Goal: Register for event/course

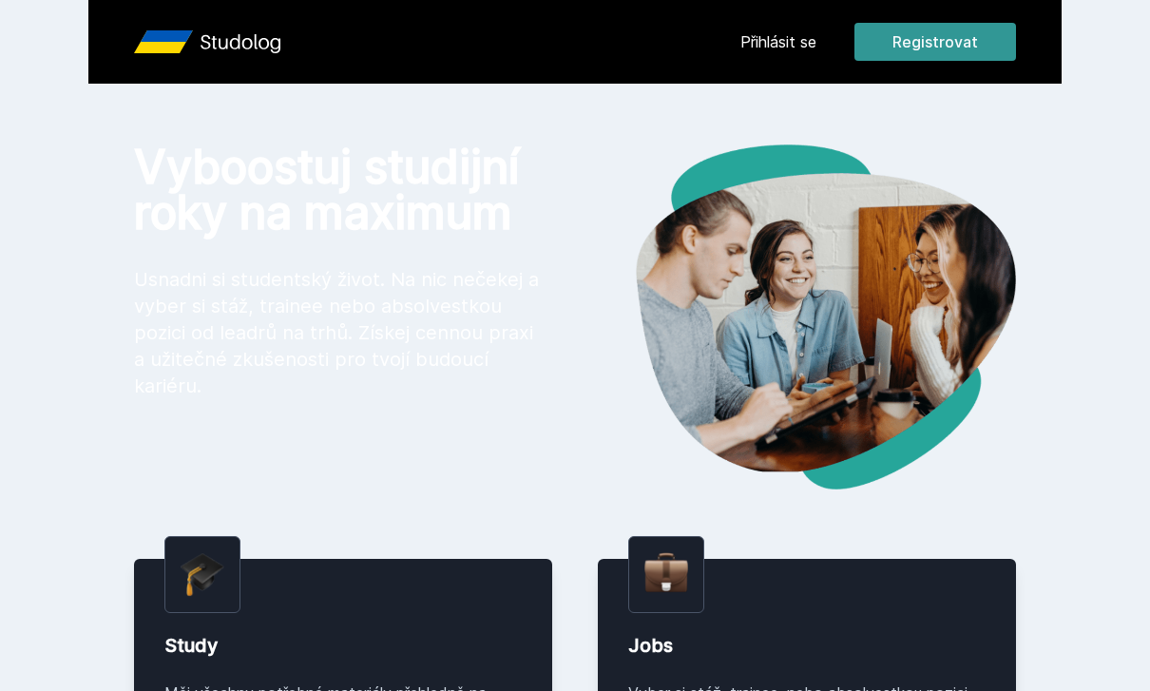
click at [920, 43] on button "Registrovat" at bounding box center [935, 42] width 162 height 38
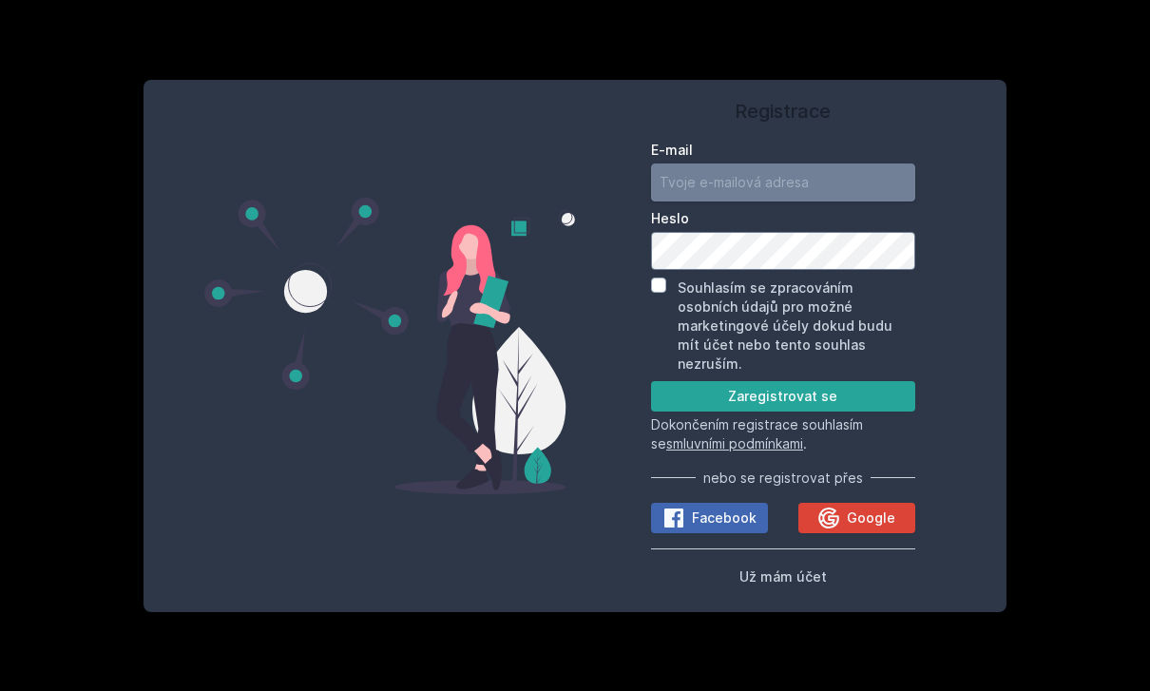
click at [809, 201] on input "E-mail" at bounding box center [783, 182] width 264 height 38
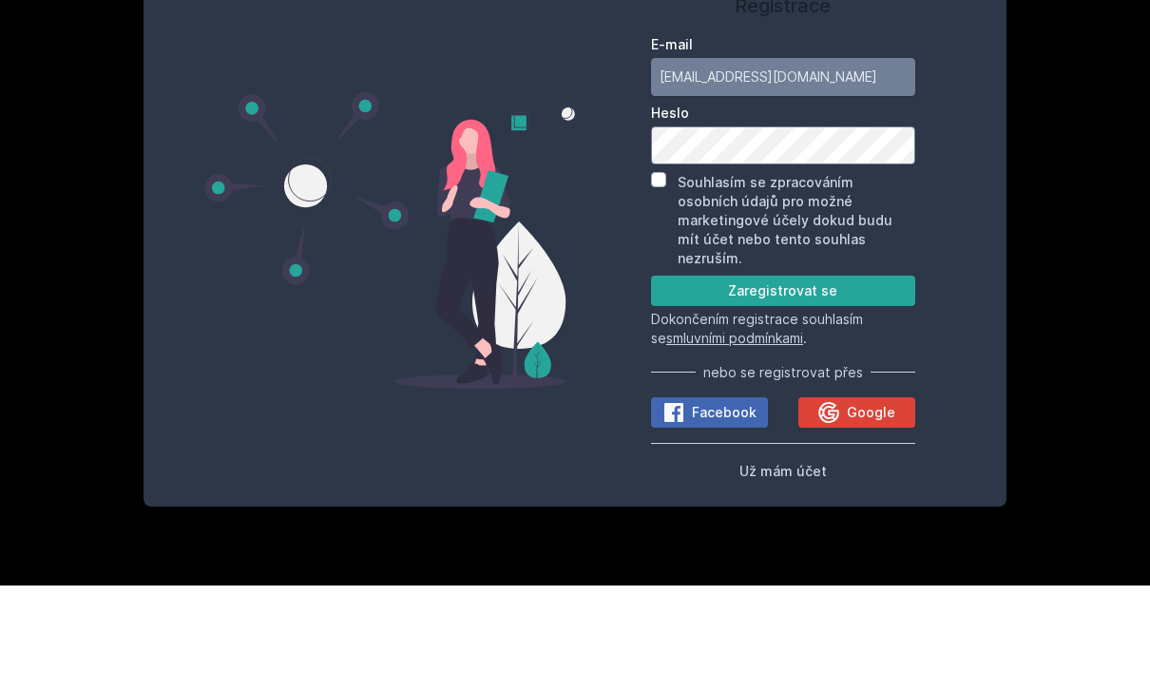
type input "[EMAIL_ADDRESS][DOMAIN_NAME]"
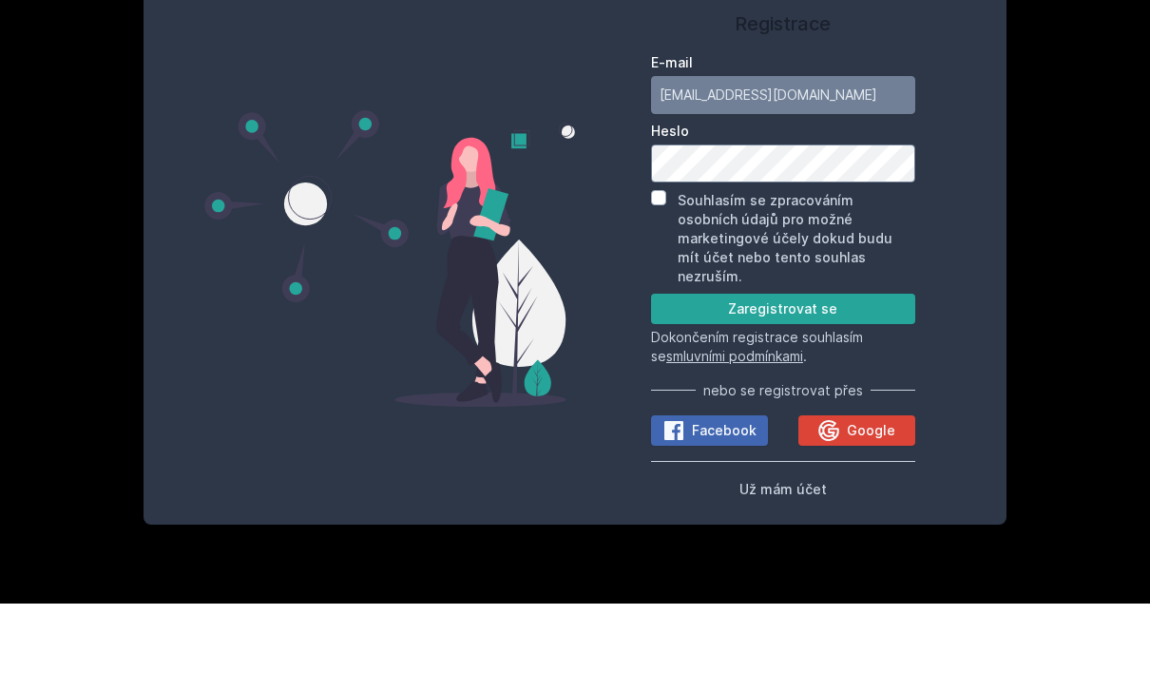
click at [654, 277] on input "Souhlasím se zpracováním osobních údajů pro možné marketingové účely dokud budu…" at bounding box center [658, 284] width 15 height 15
checkbox input "true"
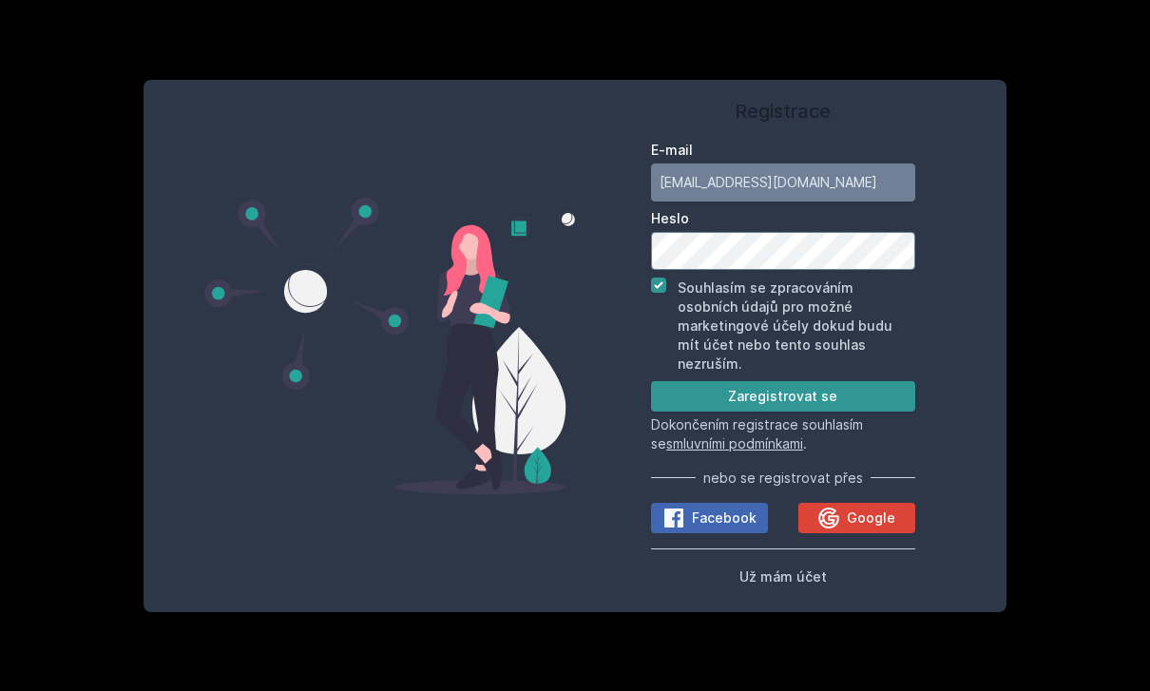
click at [776, 381] on button "Zaregistrovat se" at bounding box center [783, 396] width 264 height 30
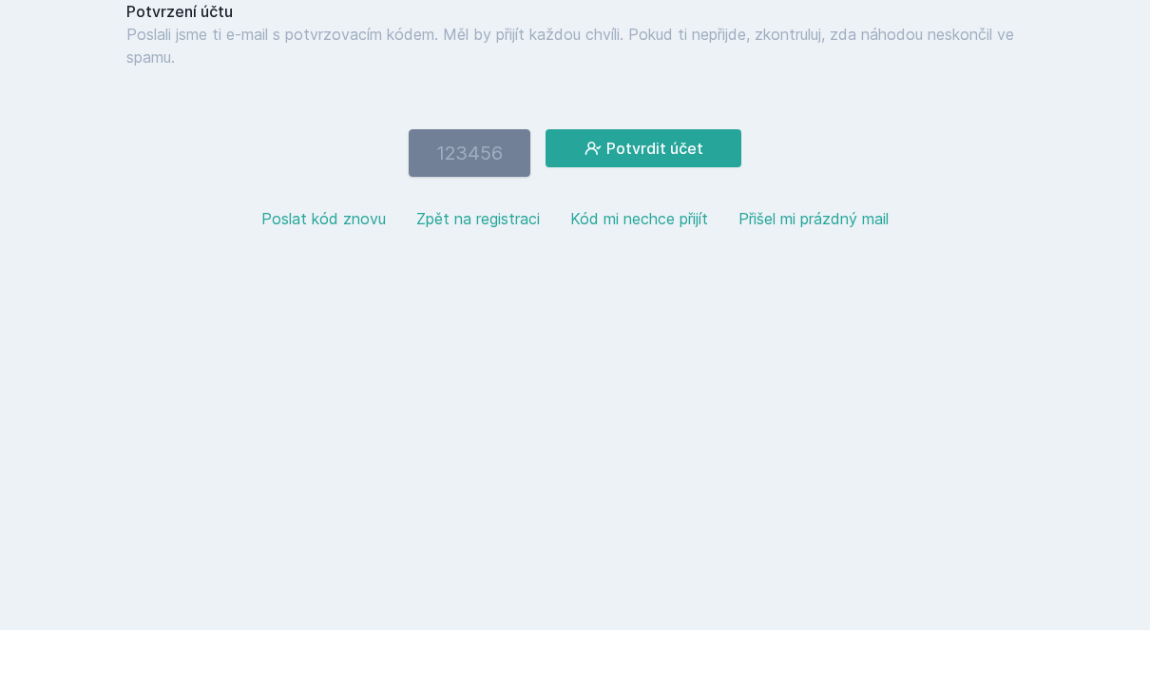
click at [479, 190] on input "number" at bounding box center [470, 214] width 122 height 48
type input "538572"
click at [682, 190] on button "Potvrdit účet" at bounding box center [643, 209] width 196 height 38
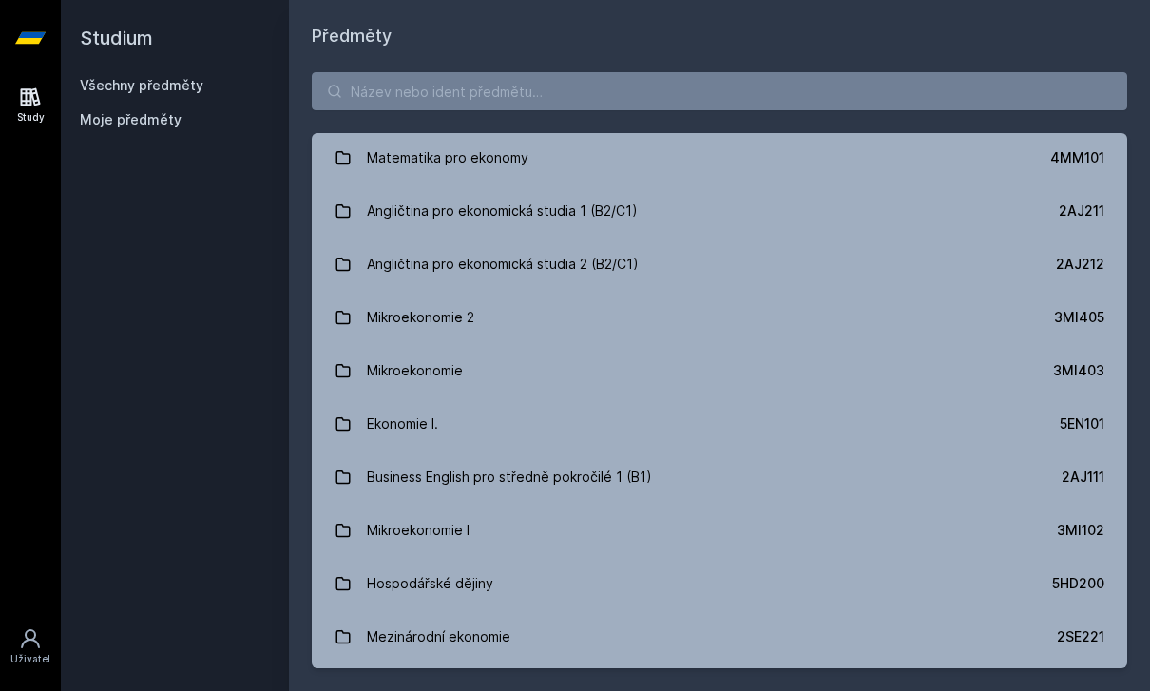
scroll to position [115, 0]
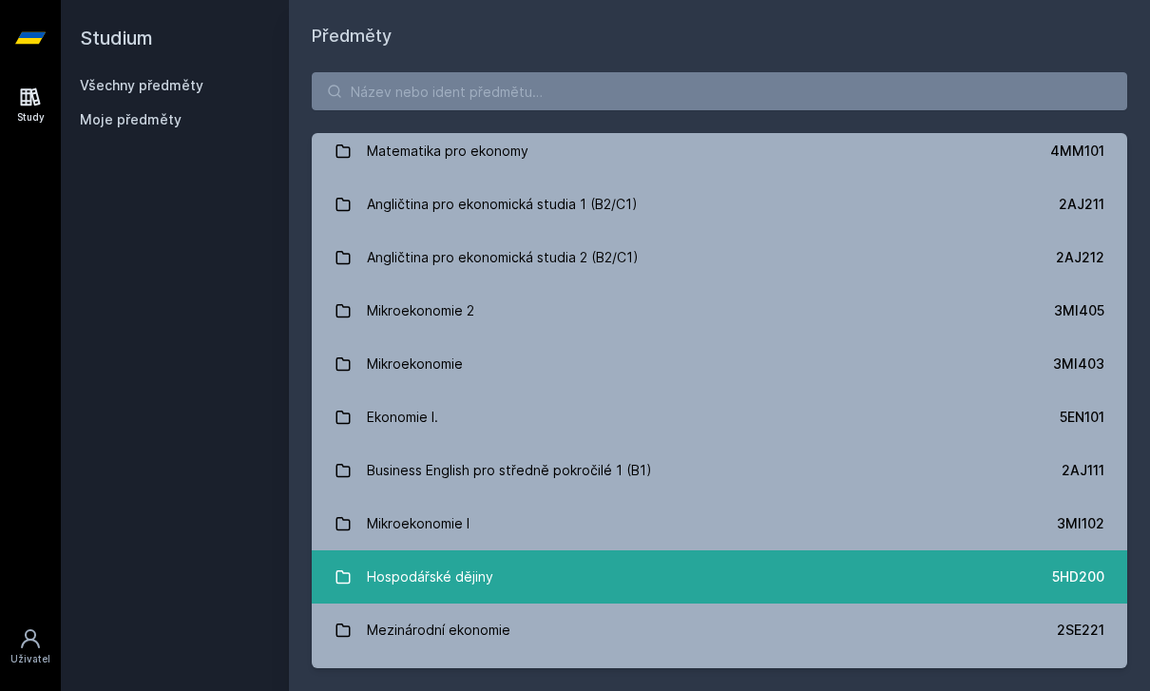
click at [805, 571] on link "Hospodářské dějiny 5HD200" at bounding box center [719, 576] width 815 height 53
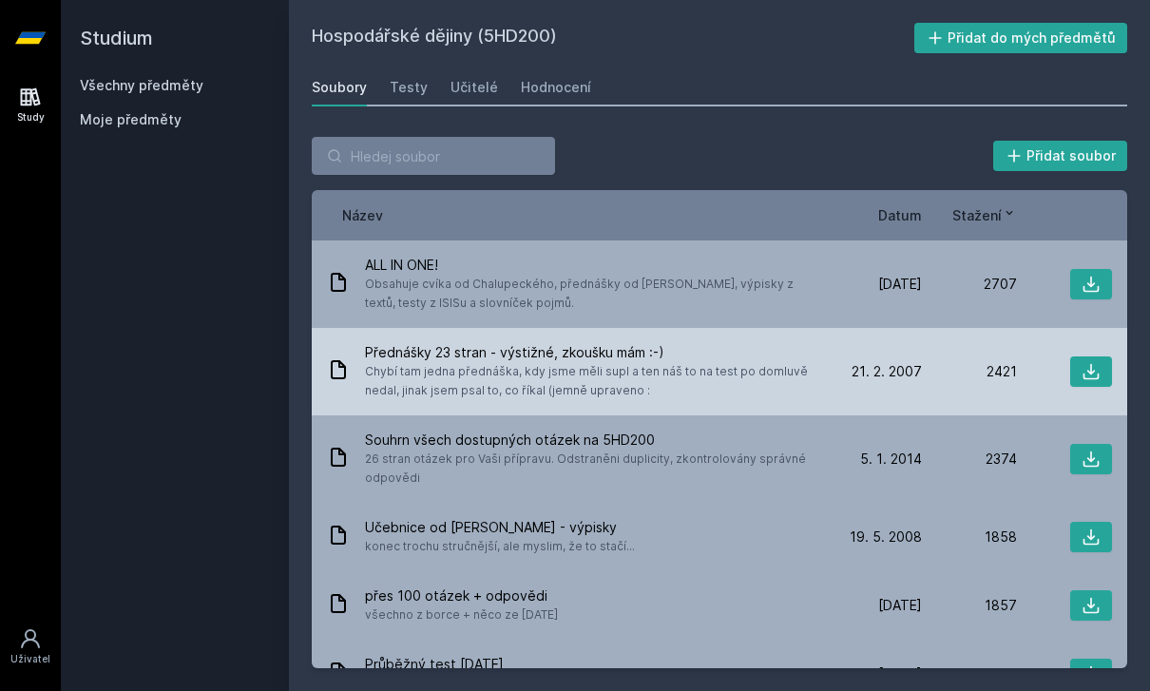
click at [740, 353] on span "Přednášky 23 stran - výstižné, zkoušku mám :-)" at bounding box center [592, 352] width 454 height 19
click at [1074, 379] on button at bounding box center [1091, 371] width 42 height 30
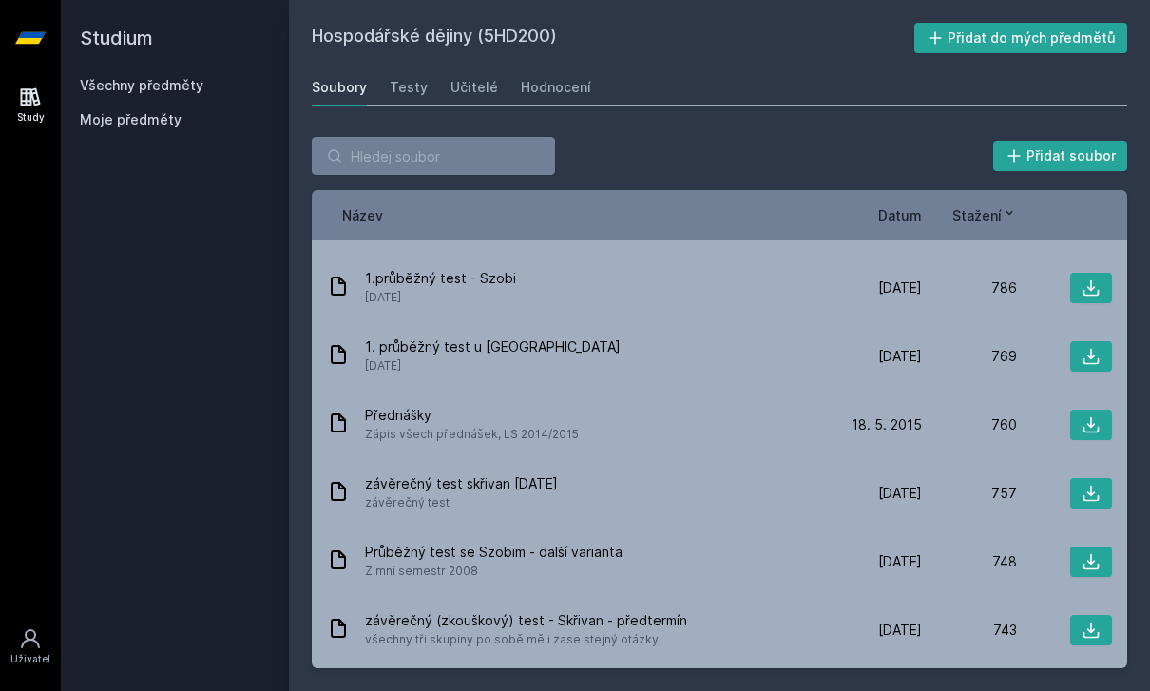
scroll to position [1683, 0]
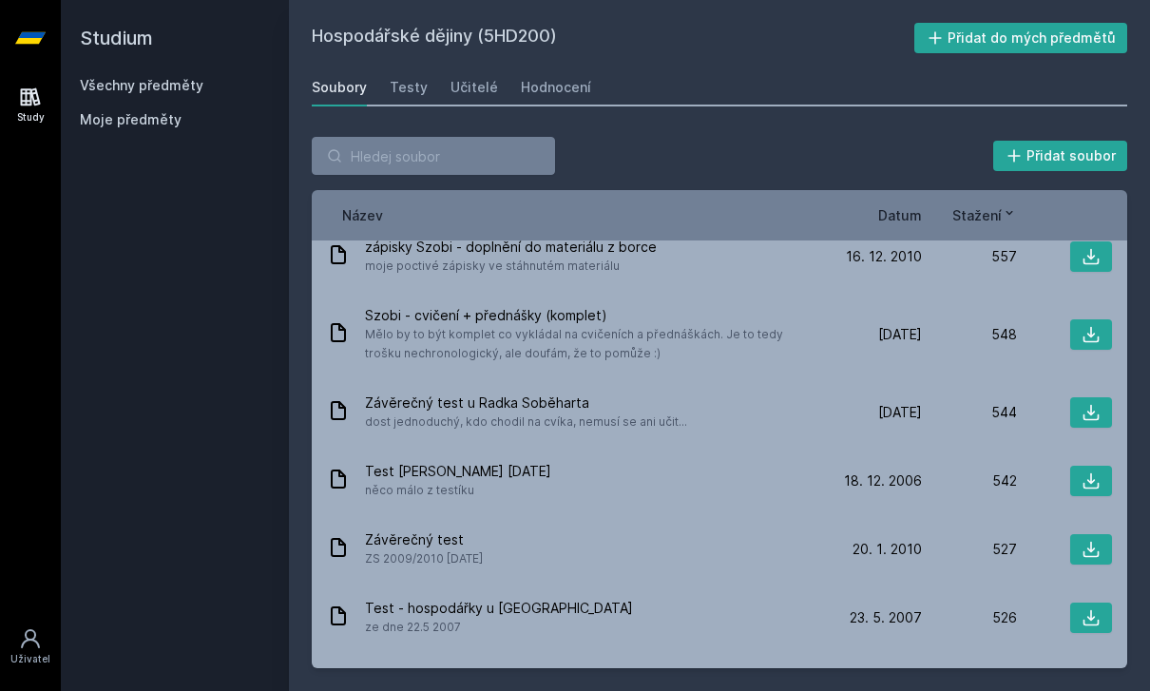
click at [893, 222] on span "Datum" at bounding box center [900, 215] width 44 height 20
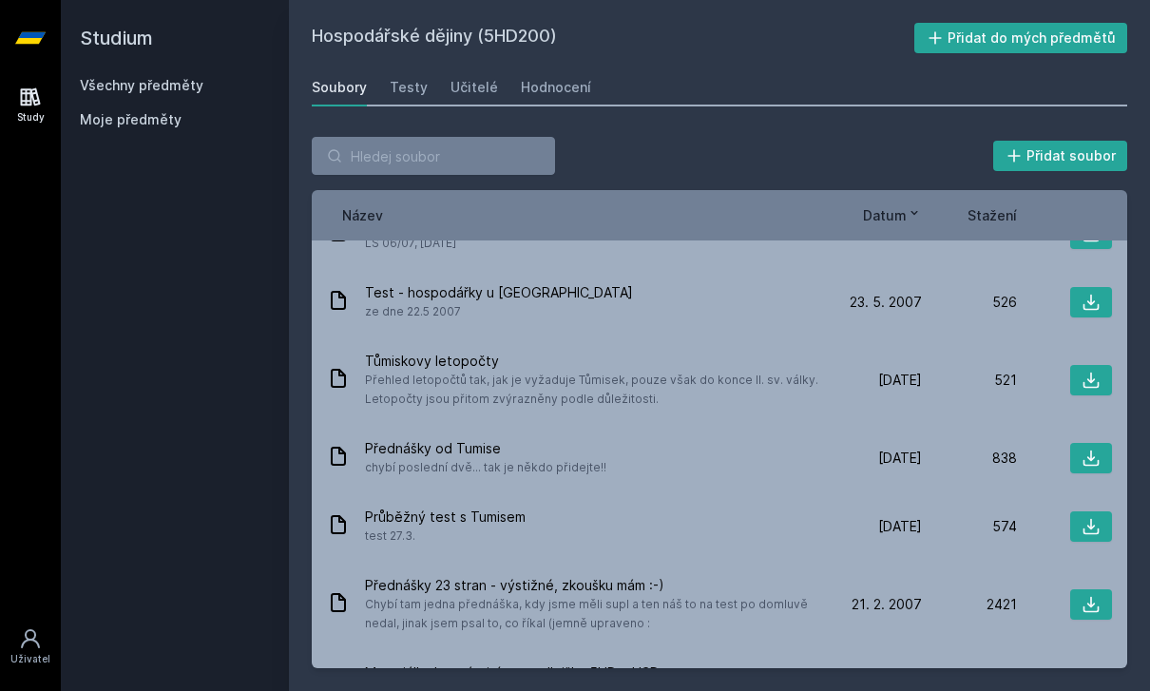
click at [903, 222] on span "Datum" at bounding box center [885, 215] width 44 height 20
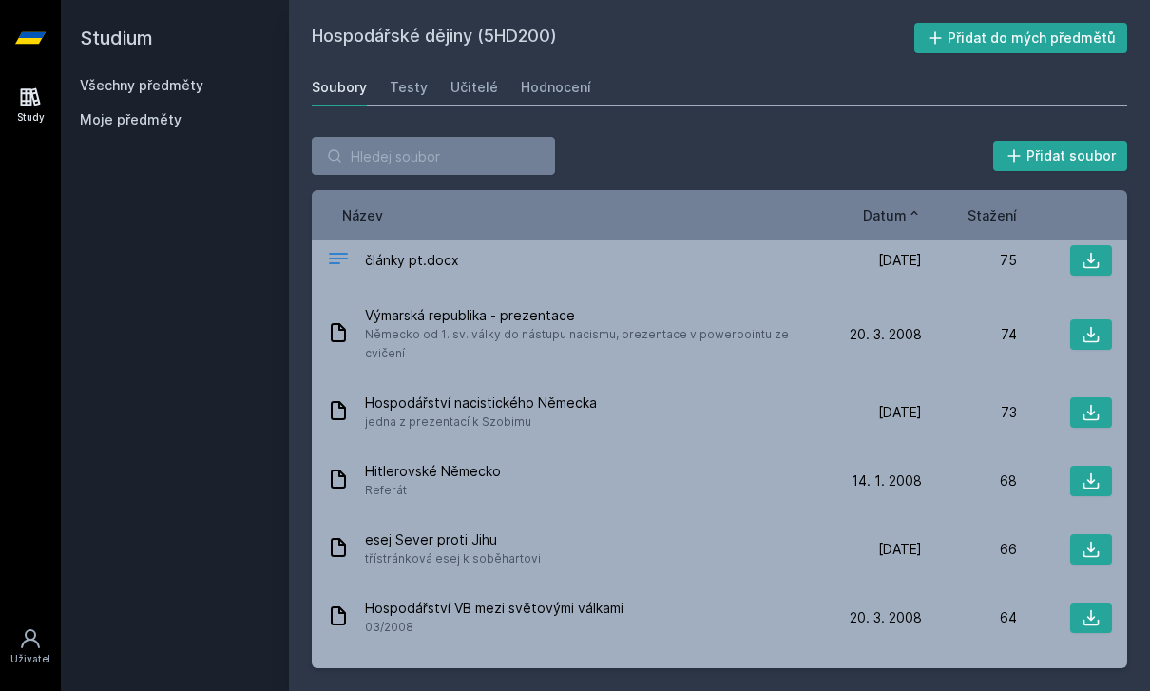
scroll to position [9167, 0]
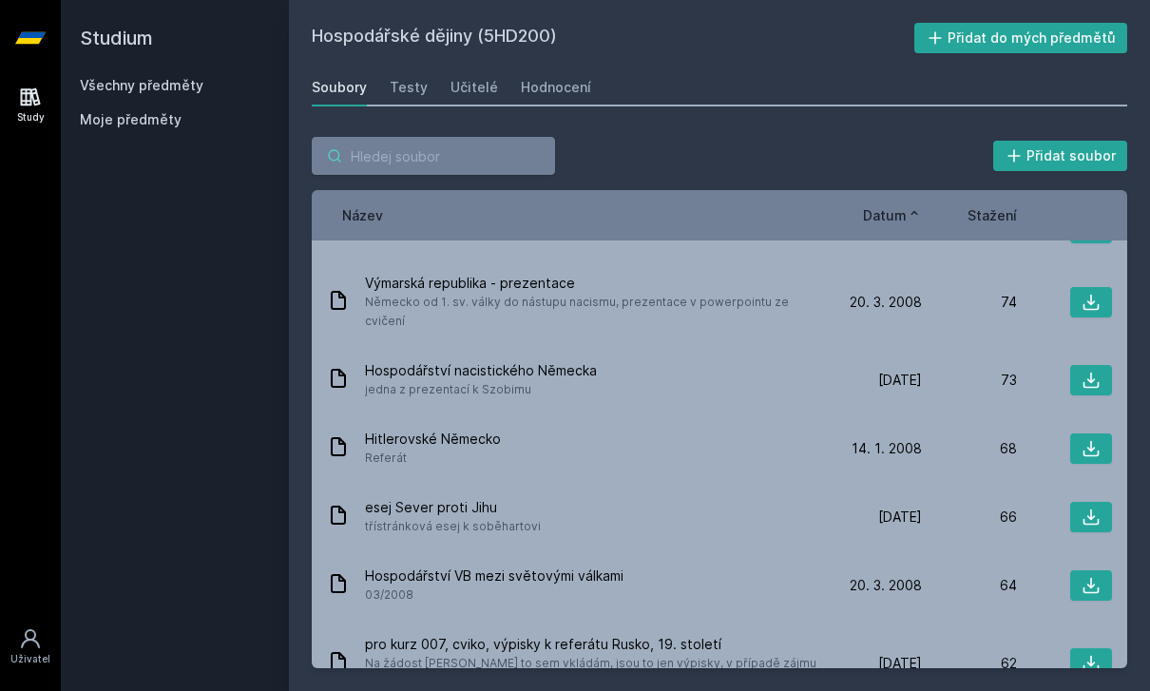
click at [470, 158] on input "search" at bounding box center [433, 156] width 243 height 38
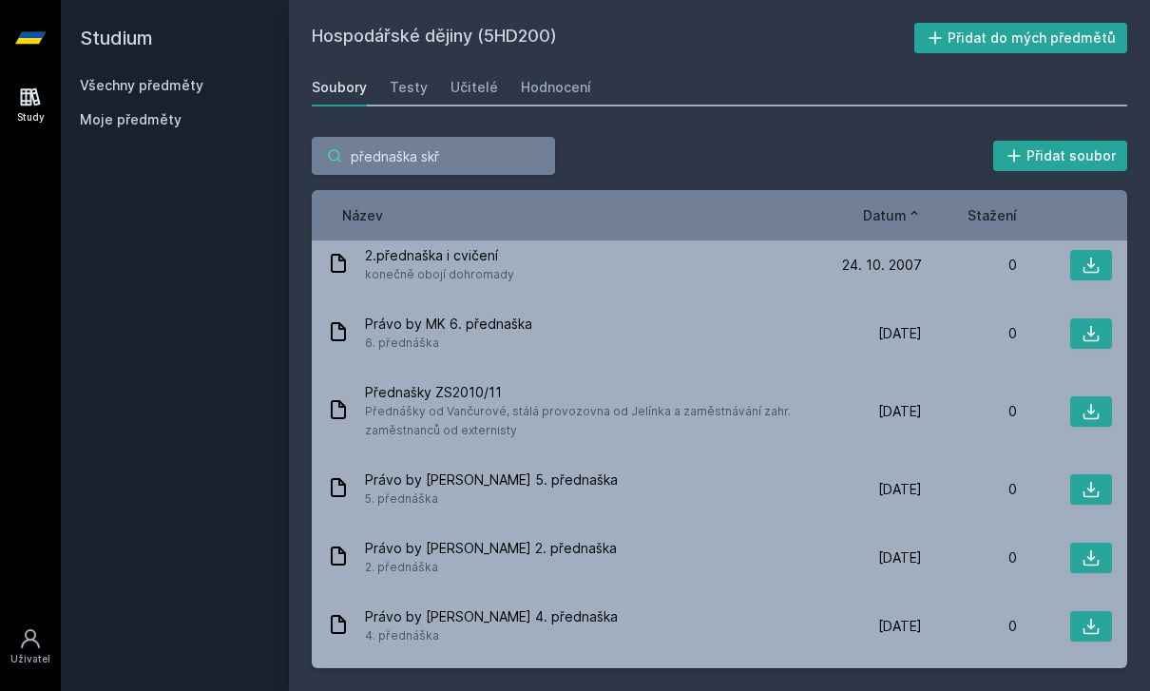
scroll to position [59, 0]
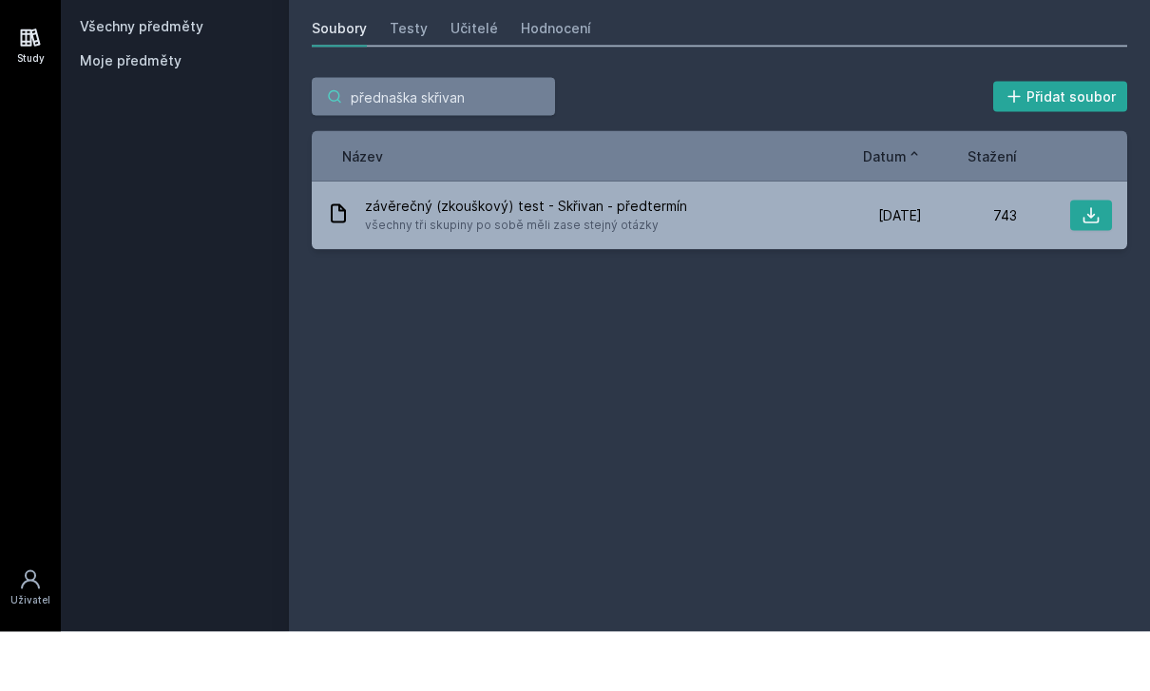
click at [414, 137] on input "přednaška skřivan" at bounding box center [433, 156] width 243 height 38
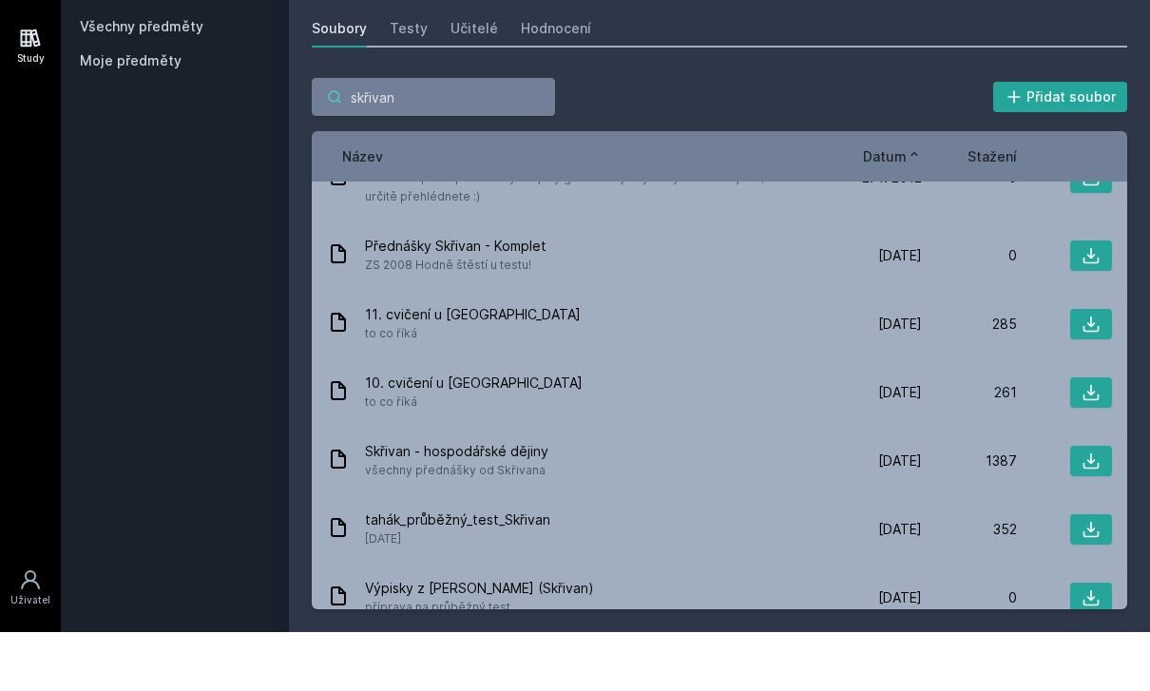
scroll to position [61, 0]
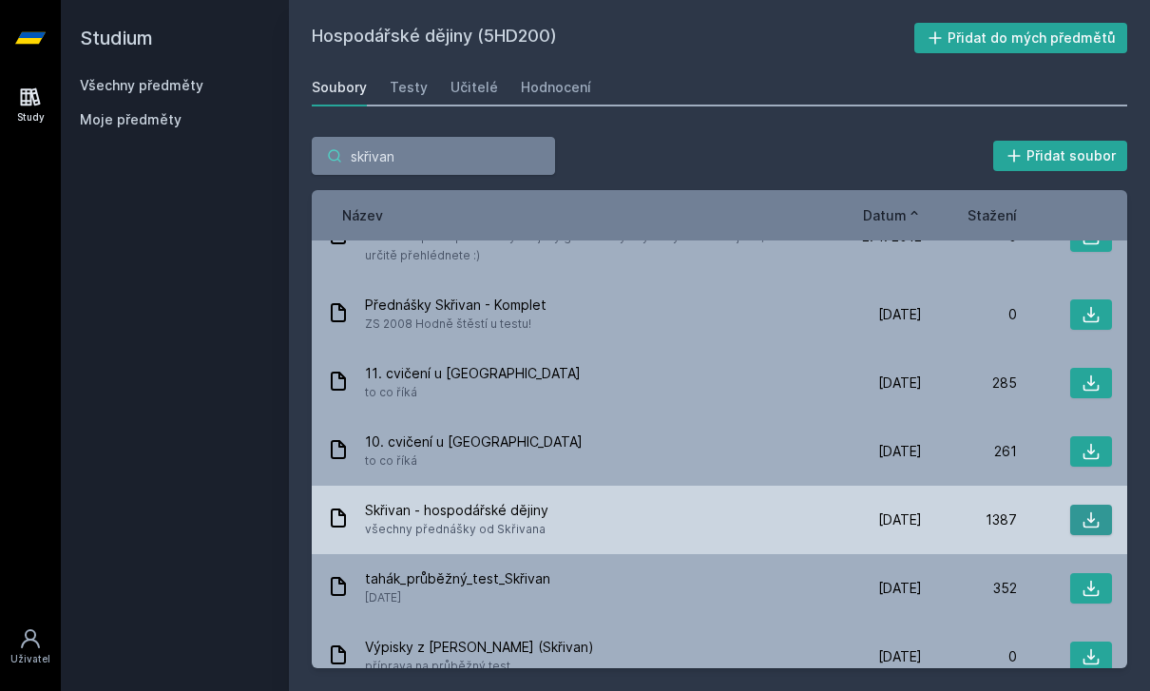
type input "skřivan"
click at [1090, 510] on icon at bounding box center [1090, 519] width 19 height 19
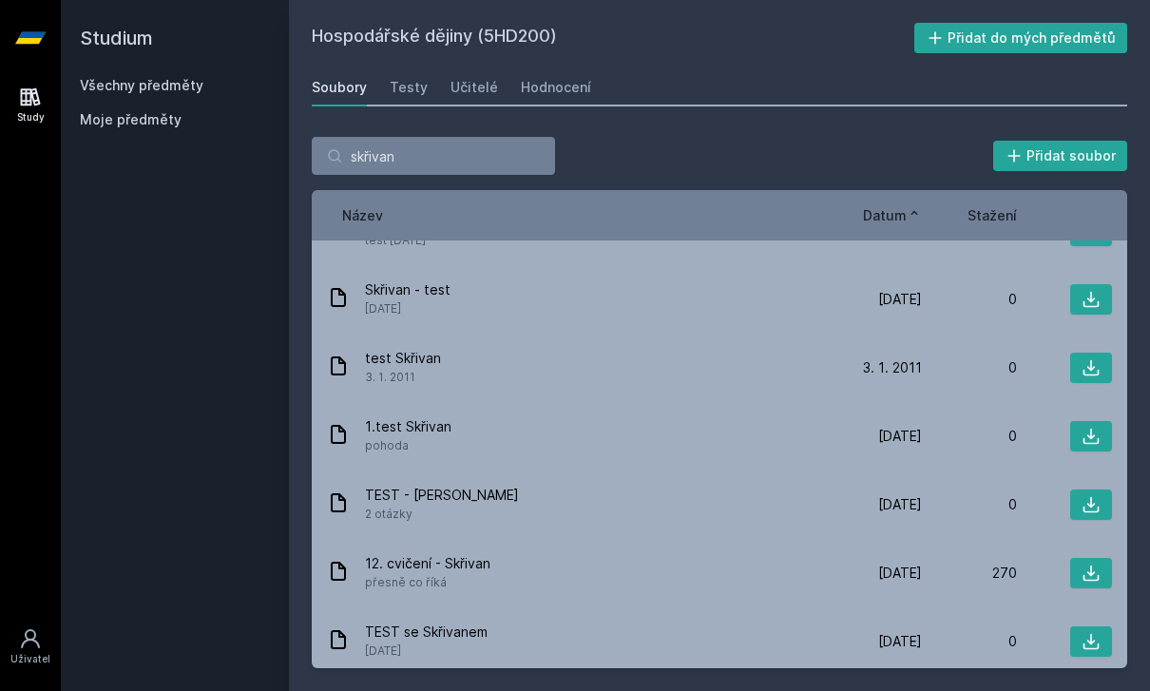
scroll to position [115, 0]
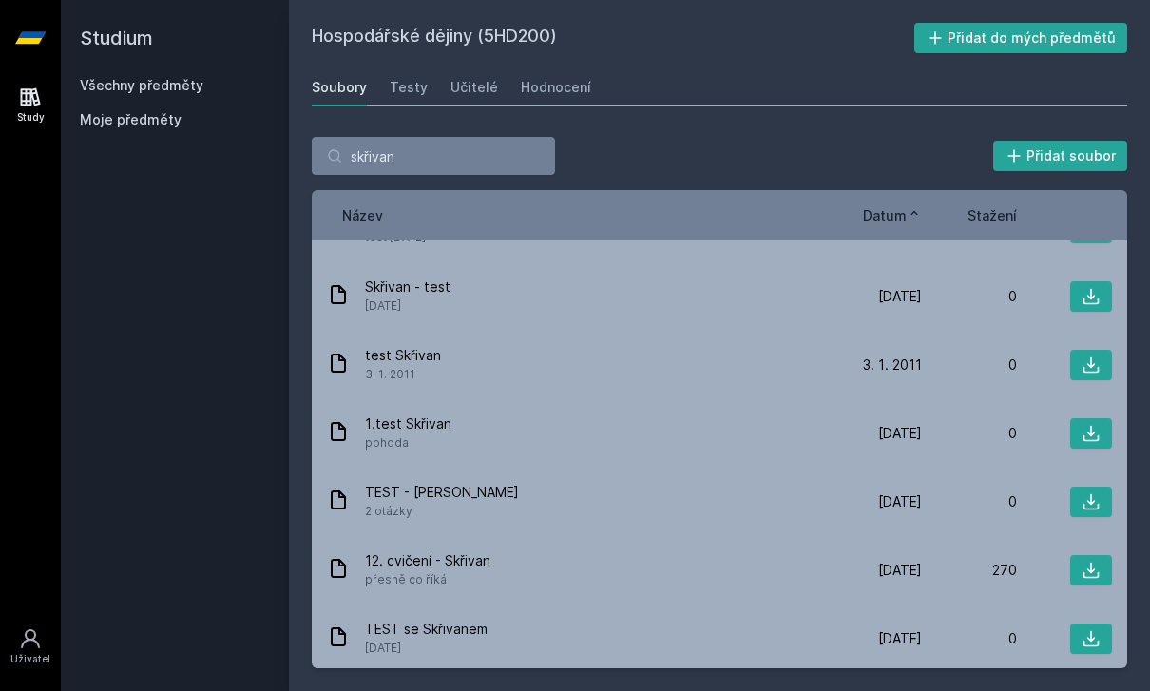
click at [1145, 152] on div "skřivan Přidat soubor Řazení: Název Datum Stažení Název Datum Stažení Test Skři…" at bounding box center [719, 402] width 861 height 577
click at [510, 137] on input "skřivan" at bounding box center [433, 156] width 243 height 38
click at [520, 137] on input "skřivan" at bounding box center [433, 156] width 243 height 38
click at [516, 137] on input "skřivan" at bounding box center [433, 156] width 243 height 38
click at [515, 137] on input "skřivan" at bounding box center [433, 156] width 243 height 38
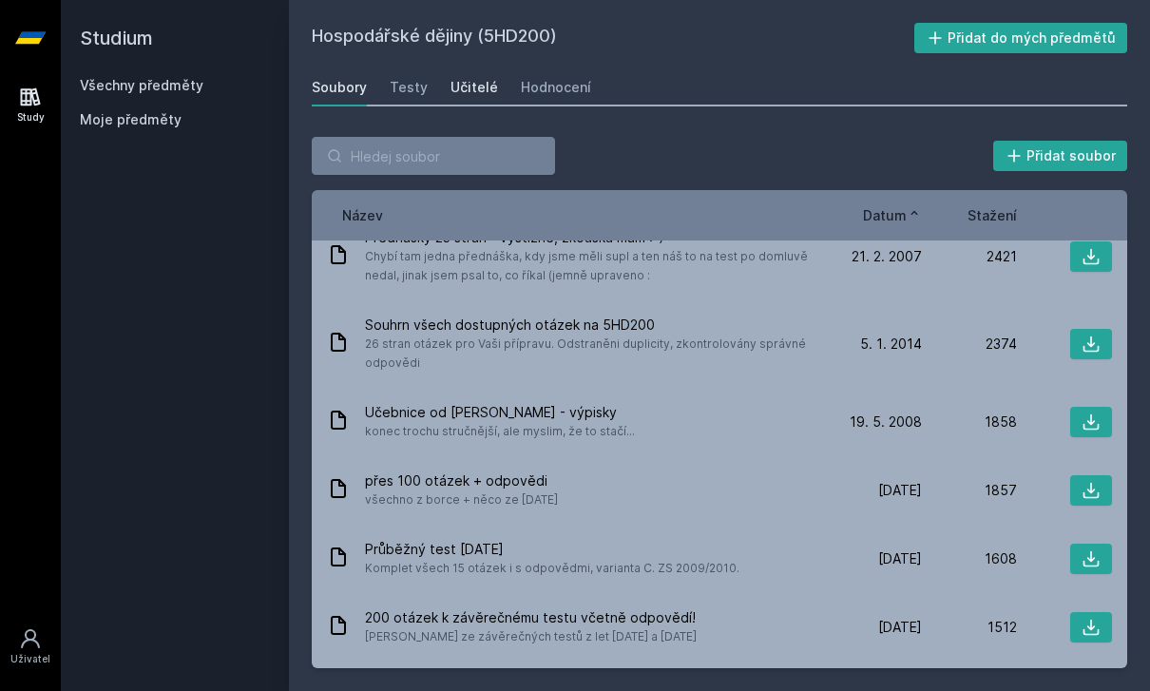
click at [465, 78] on div "Učitelé" at bounding box center [474, 87] width 48 height 19
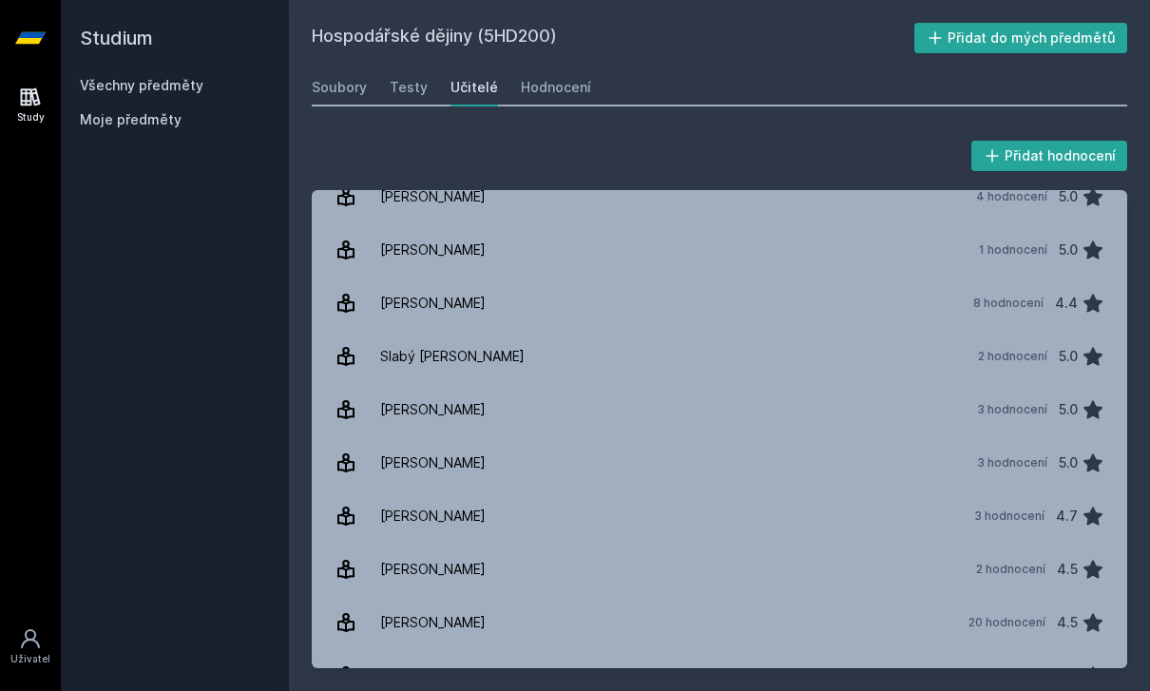
scroll to position [897, 0]
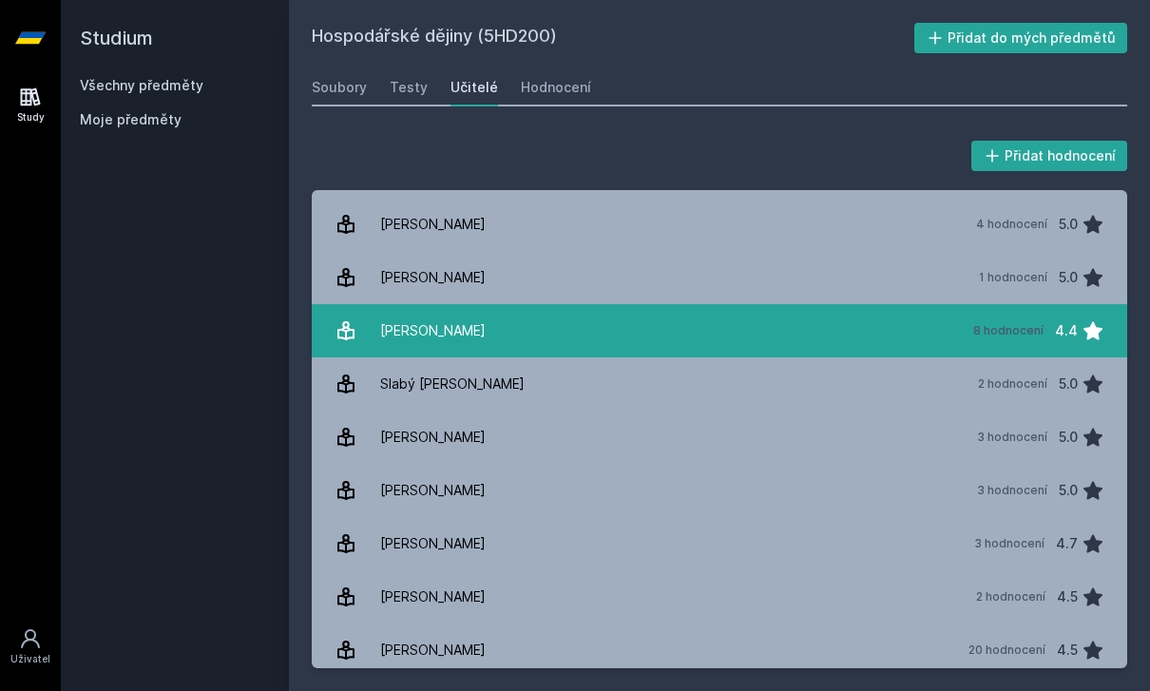
click at [442, 312] on div "[PERSON_NAME]" at bounding box center [432, 331] width 105 height 38
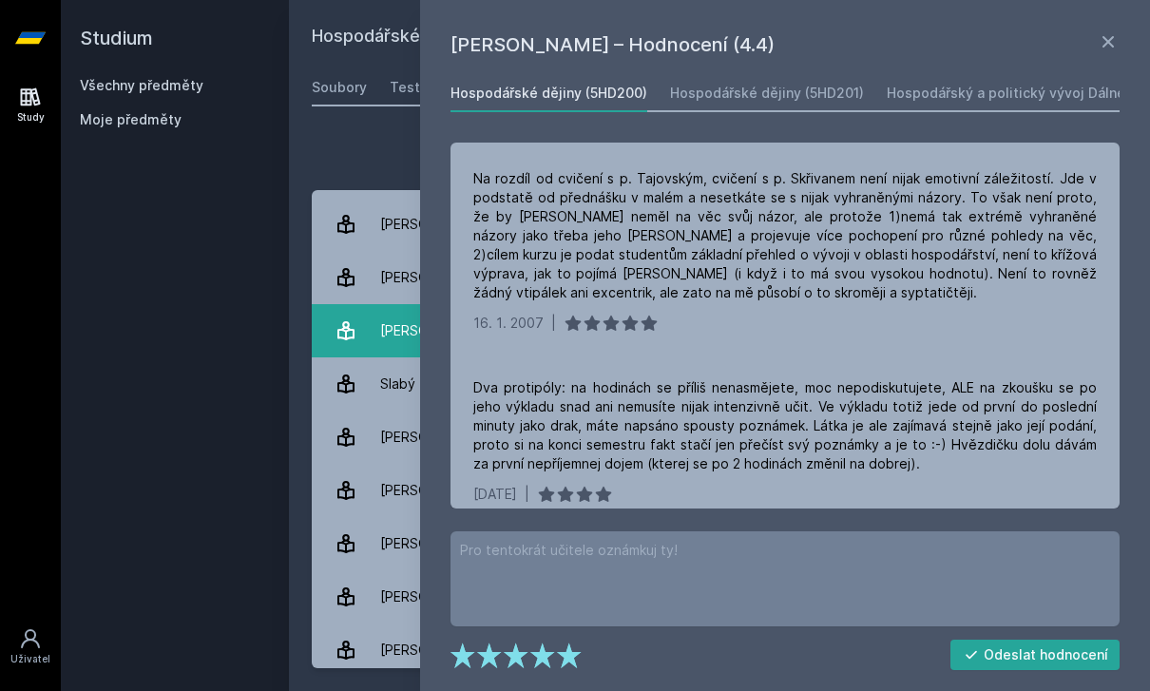
scroll to position [793, 0]
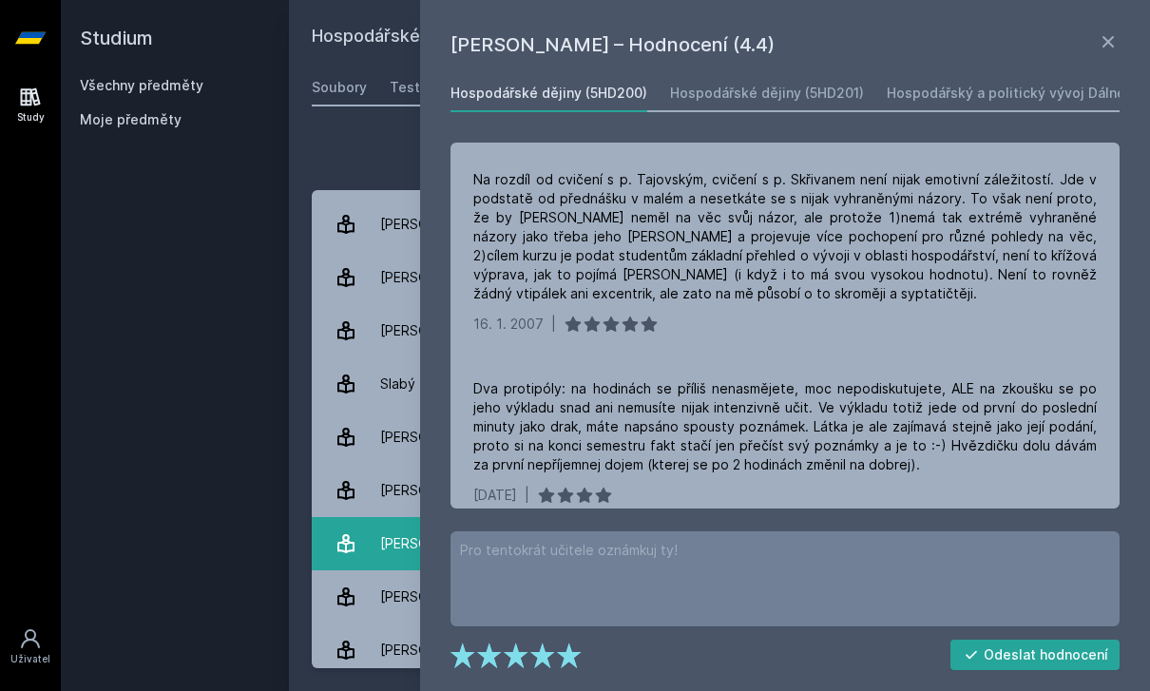
click at [349, 517] on link "[PERSON_NAME] 3 hodnocení 4.7" at bounding box center [719, 543] width 815 height 53
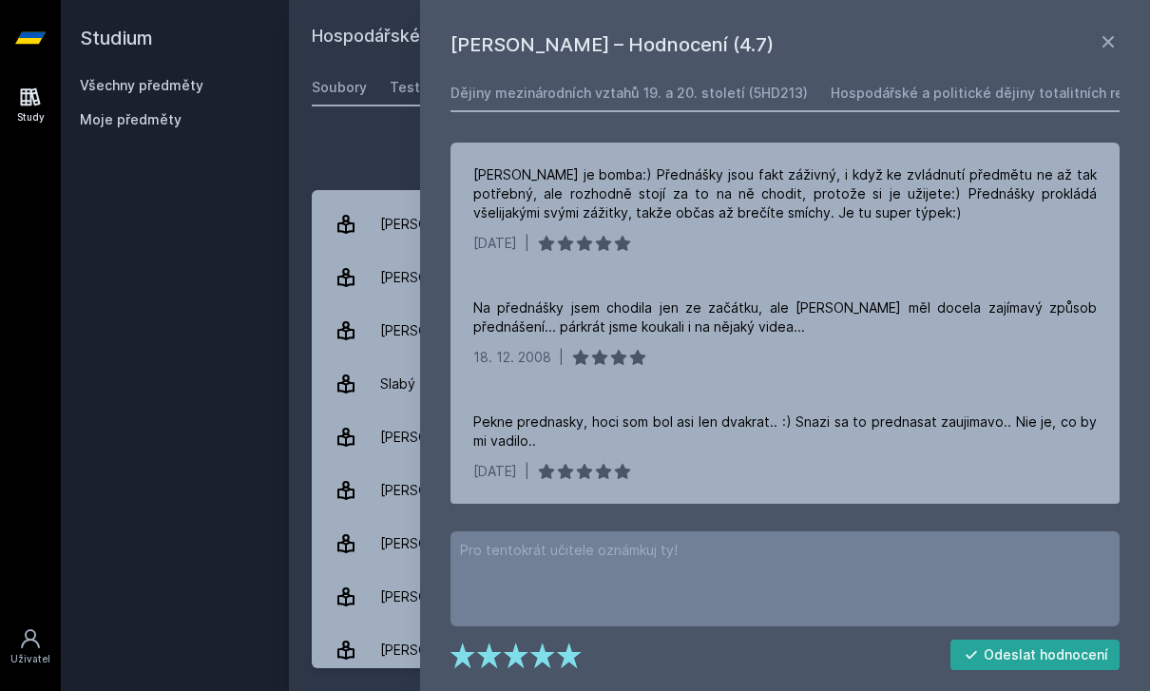
click at [148, 256] on div "Studium Všechny předměty Moje předměty" at bounding box center [175, 345] width 228 height 691
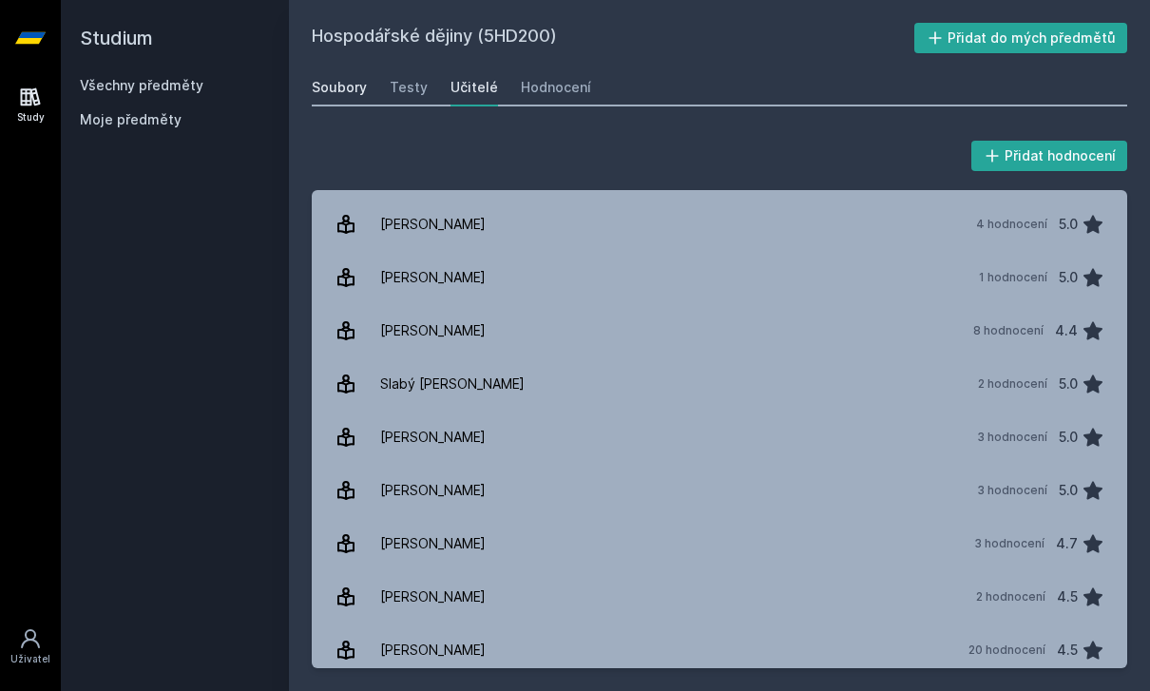
click at [351, 68] on link "Soubory" at bounding box center [339, 87] width 55 height 38
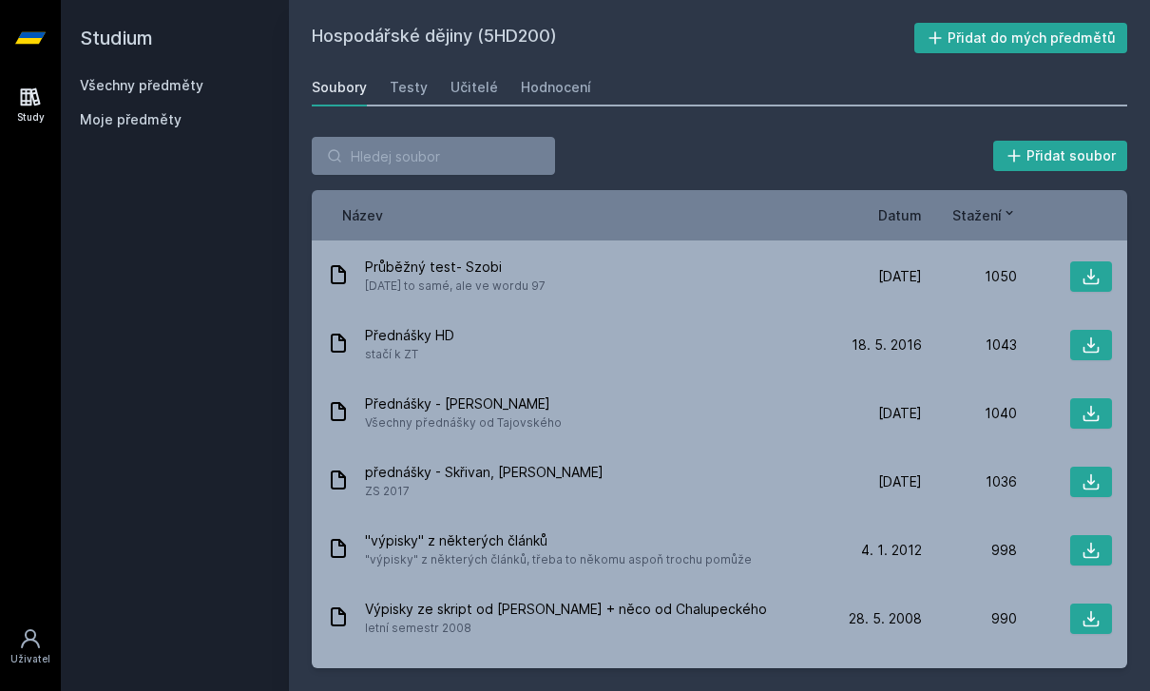
scroll to position [880, 0]
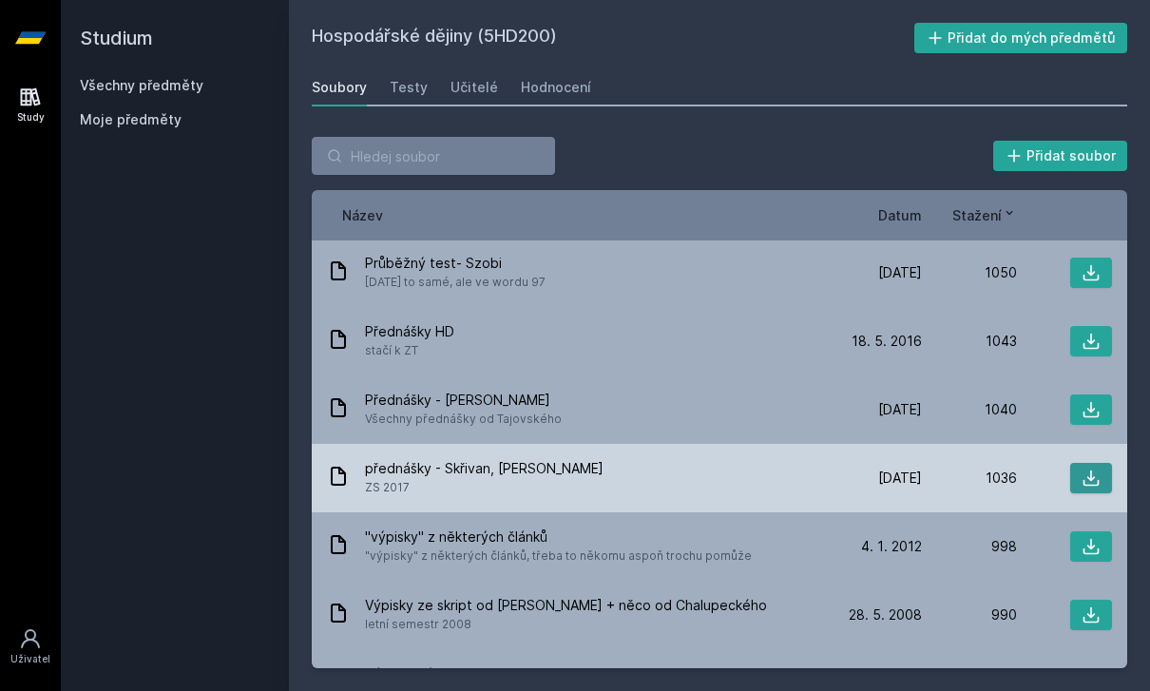
click at [1083, 470] on icon at bounding box center [1091, 478] width 16 height 16
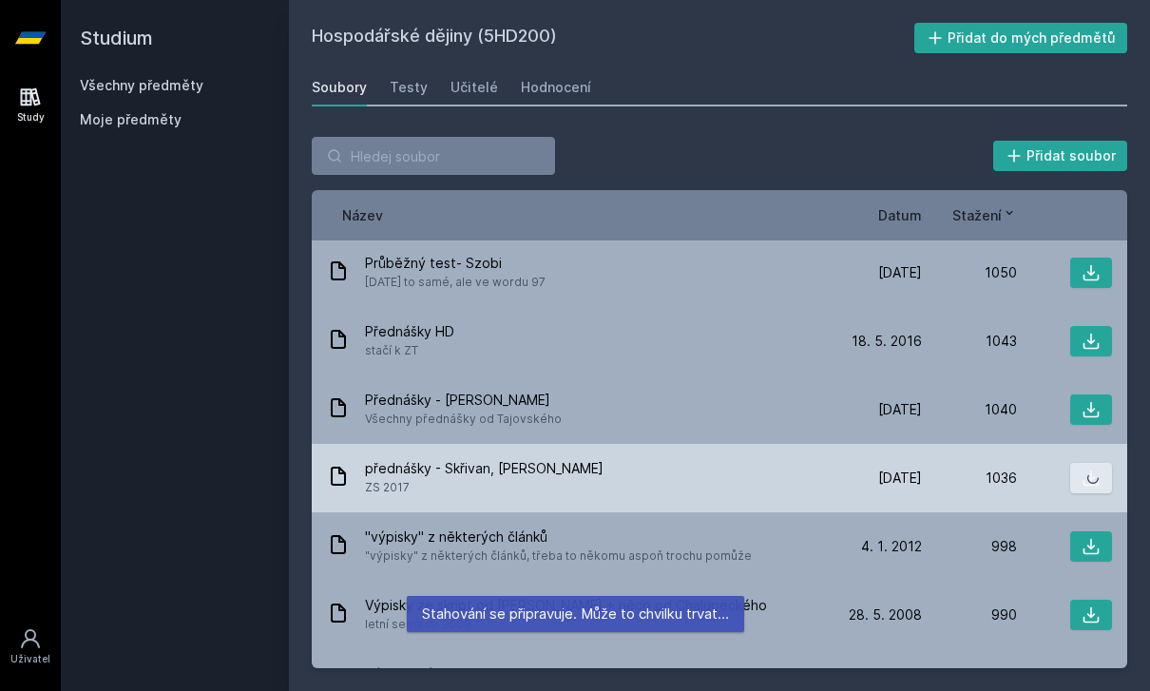
click at [1085, 468] on icon at bounding box center [1090, 477] width 19 height 19
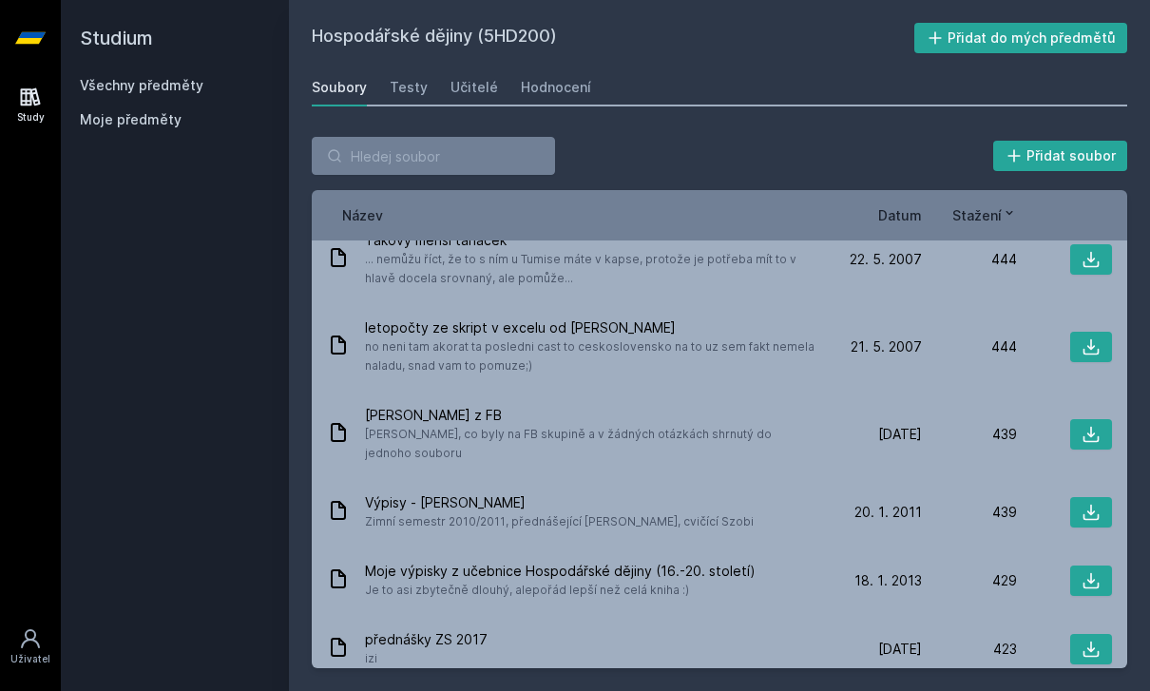
scroll to position [4301, 0]
click at [982, 205] on span "Stažení" at bounding box center [976, 215] width 49 height 20
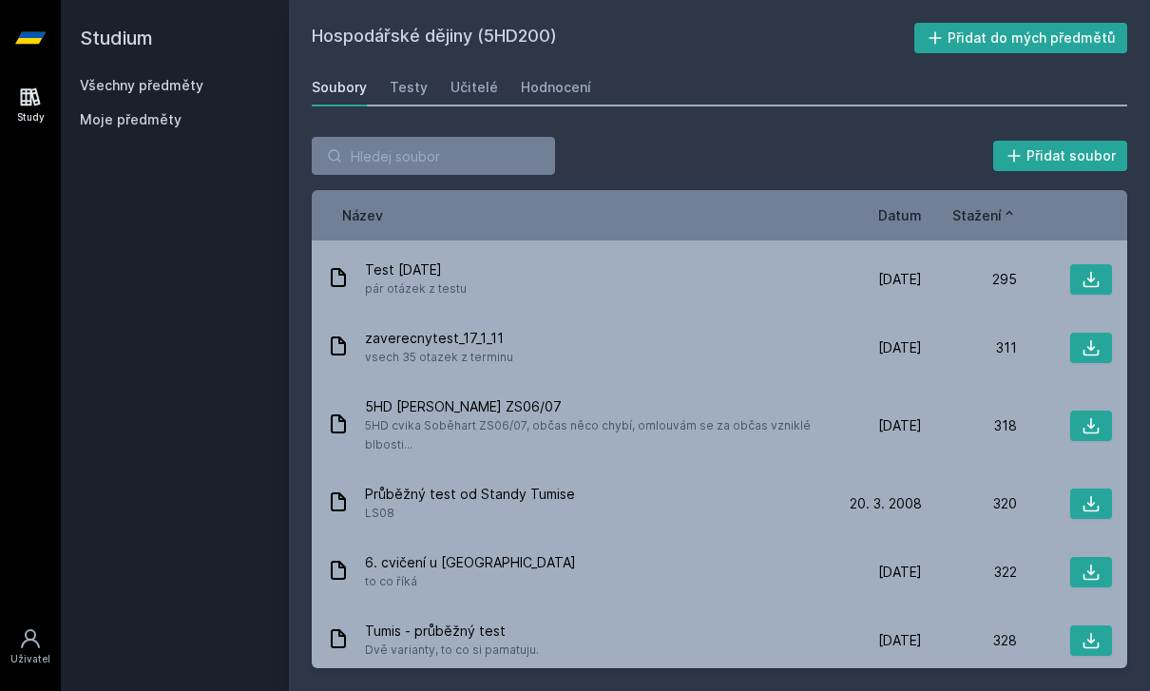
click at [983, 205] on span "Stažení" at bounding box center [976, 215] width 49 height 20
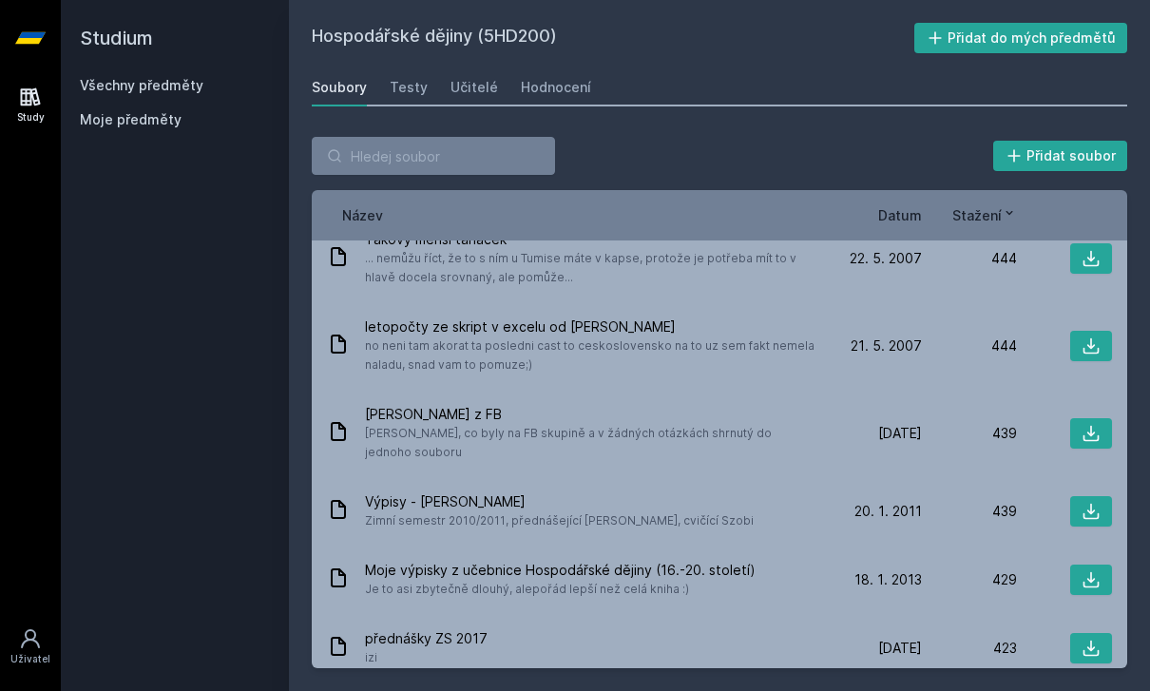
click at [986, 205] on span "Stažení" at bounding box center [976, 215] width 49 height 20
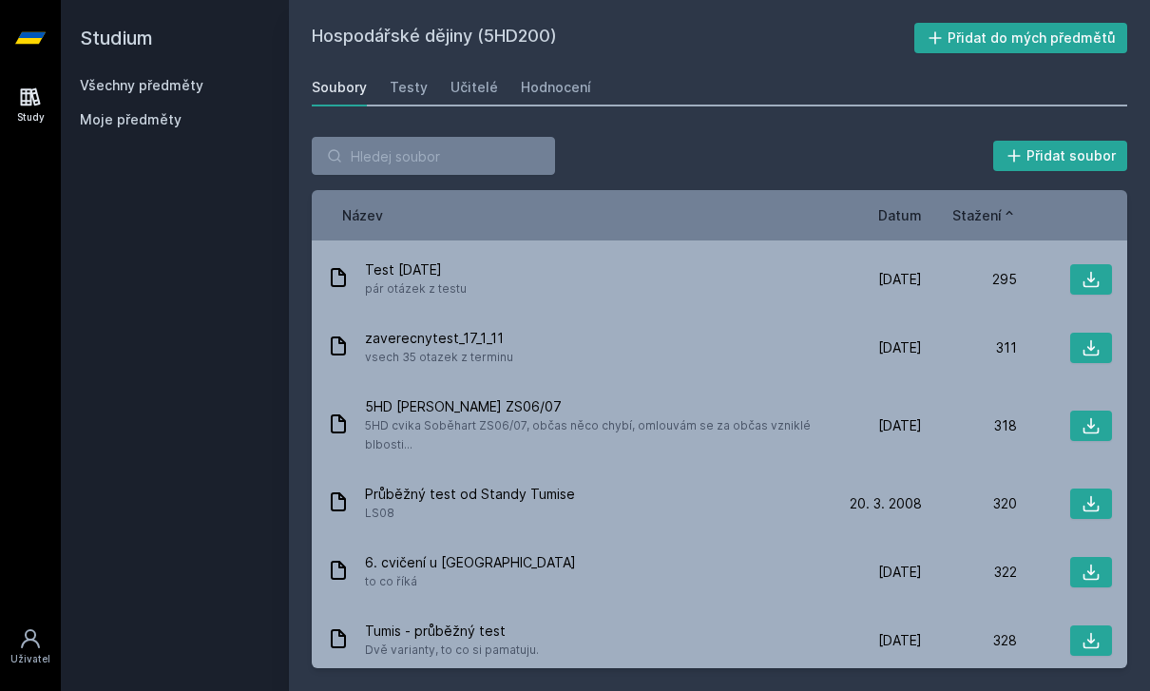
click at [985, 205] on span "Stažení" at bounding box center [976, 215] width 49 height 20
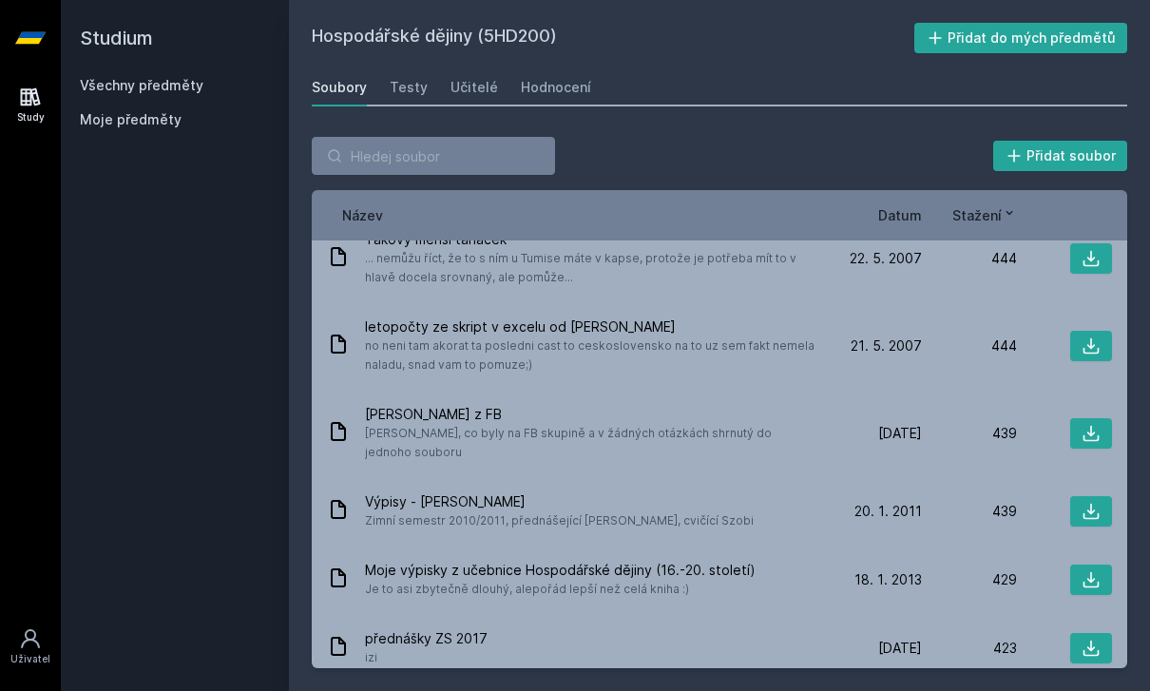
click at [989, 205] on span "Stažení" at bounding box center [976, 215] width 49 height 20
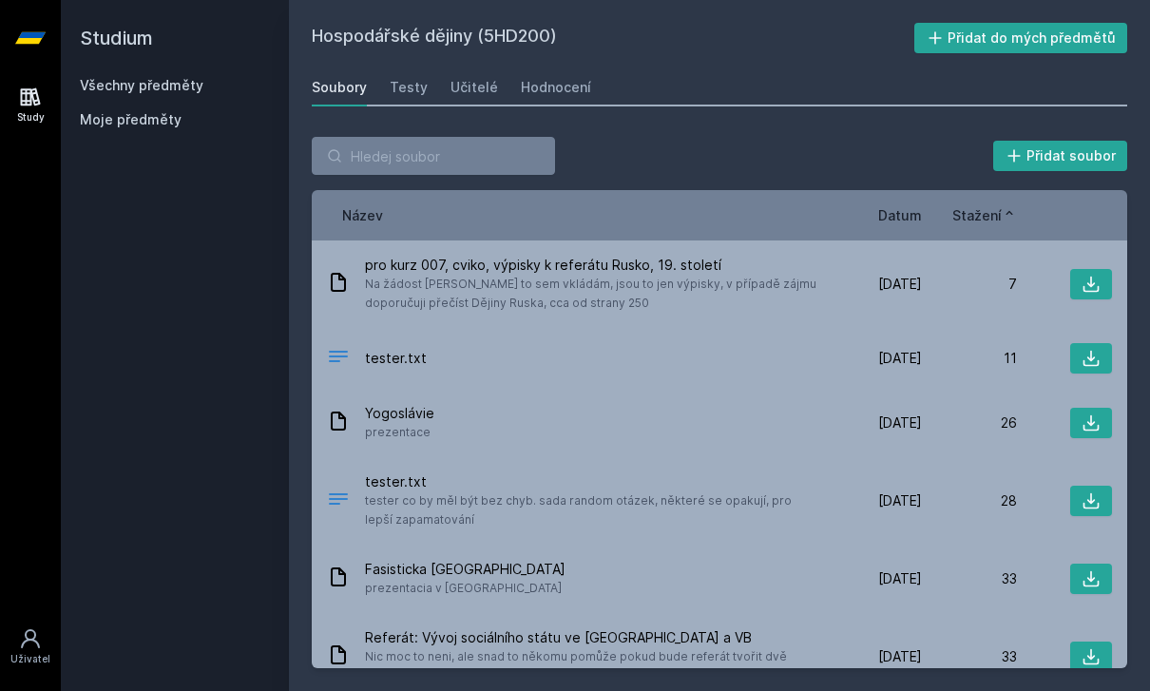
scroll to position [0, 0]
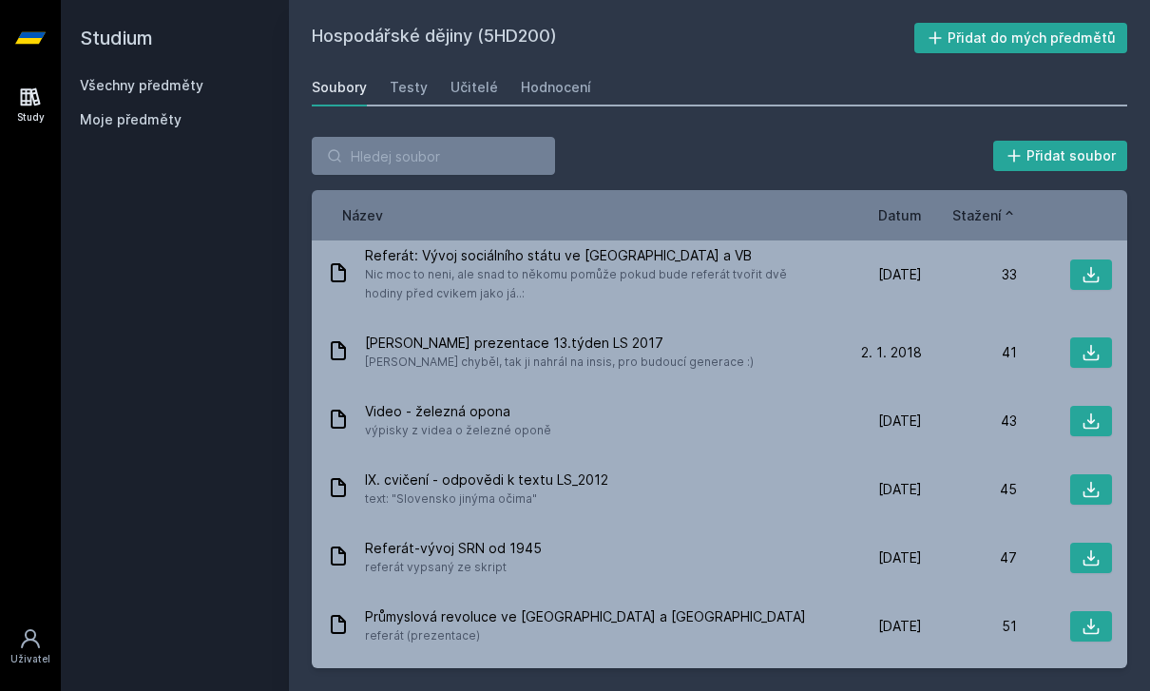
click at [991, 205] on span "Stažení" at bounding box center [976, 215] width 49 height 20
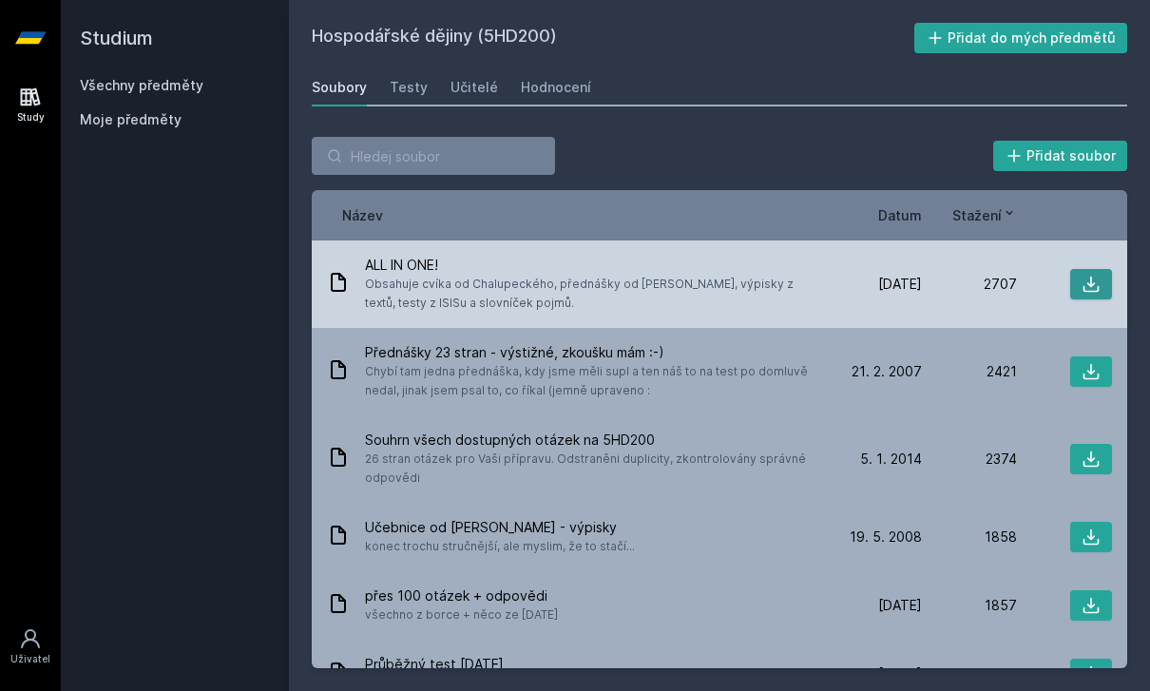
click at [1081, 275] on icon at bounding box center [1090, 284] width 19 height 19
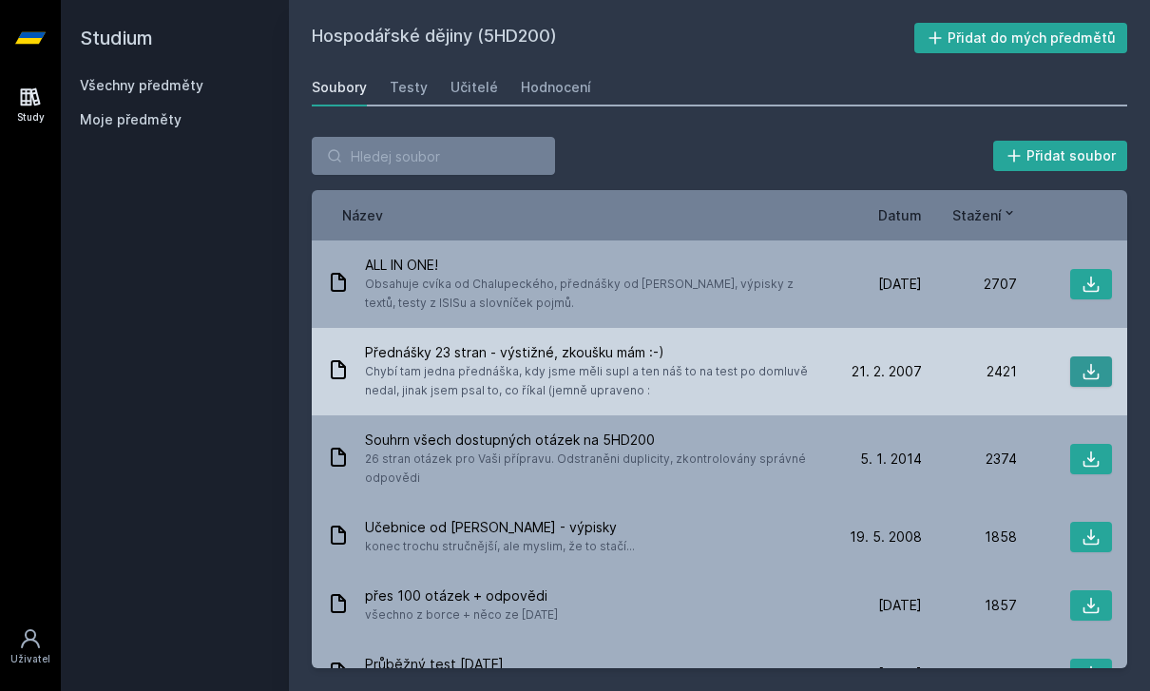
click at [1077, 356] on button at bounding box center [1091, 371] width 42 height 30
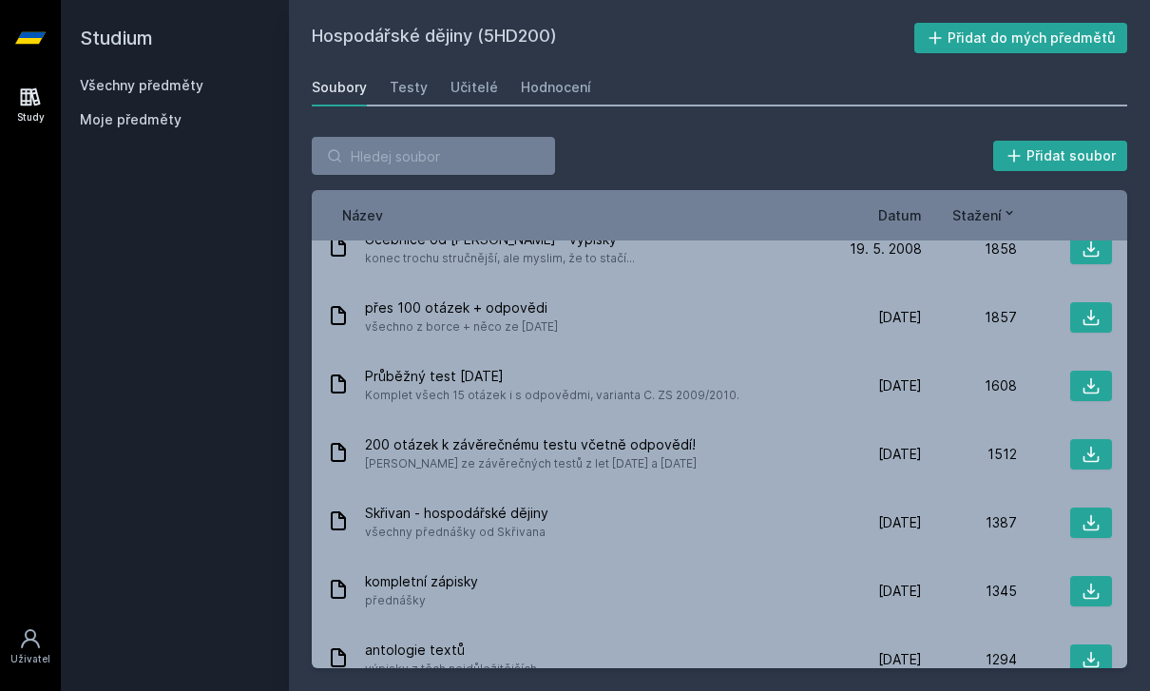
scroll to position [290, 0]
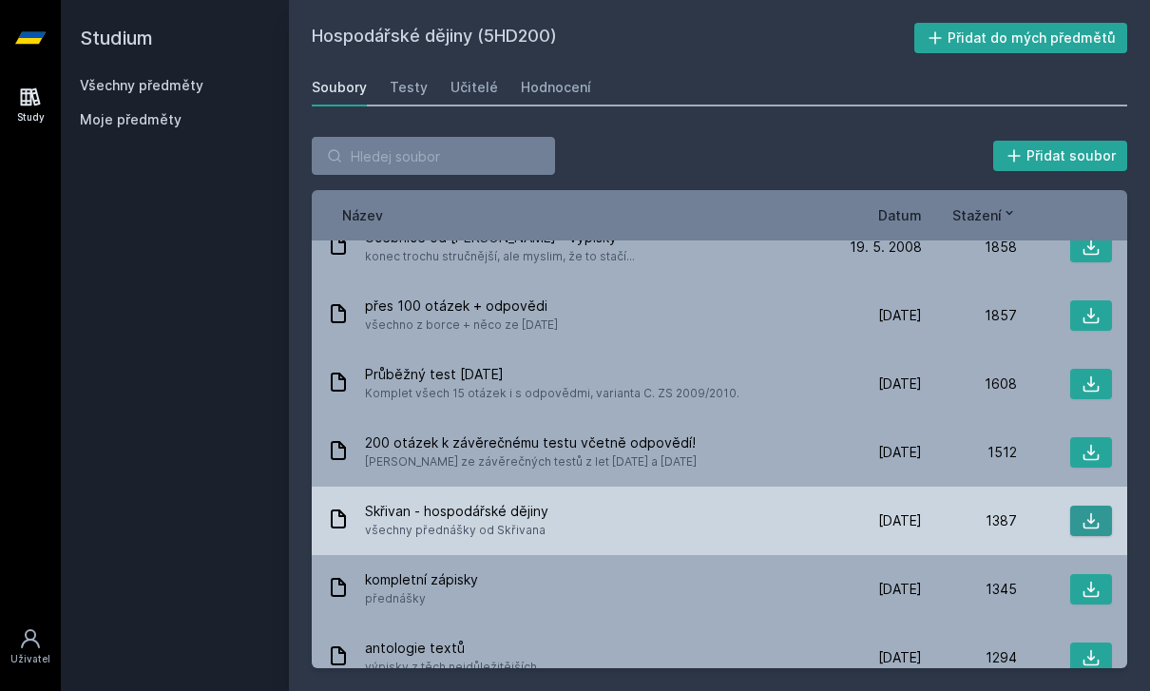
click at [1085, 511] on icon at bounding box center [1090, 520] width 19 height 19
click at [1090, 511] on icon at bounding box center [1090, 520] width 19 height 19
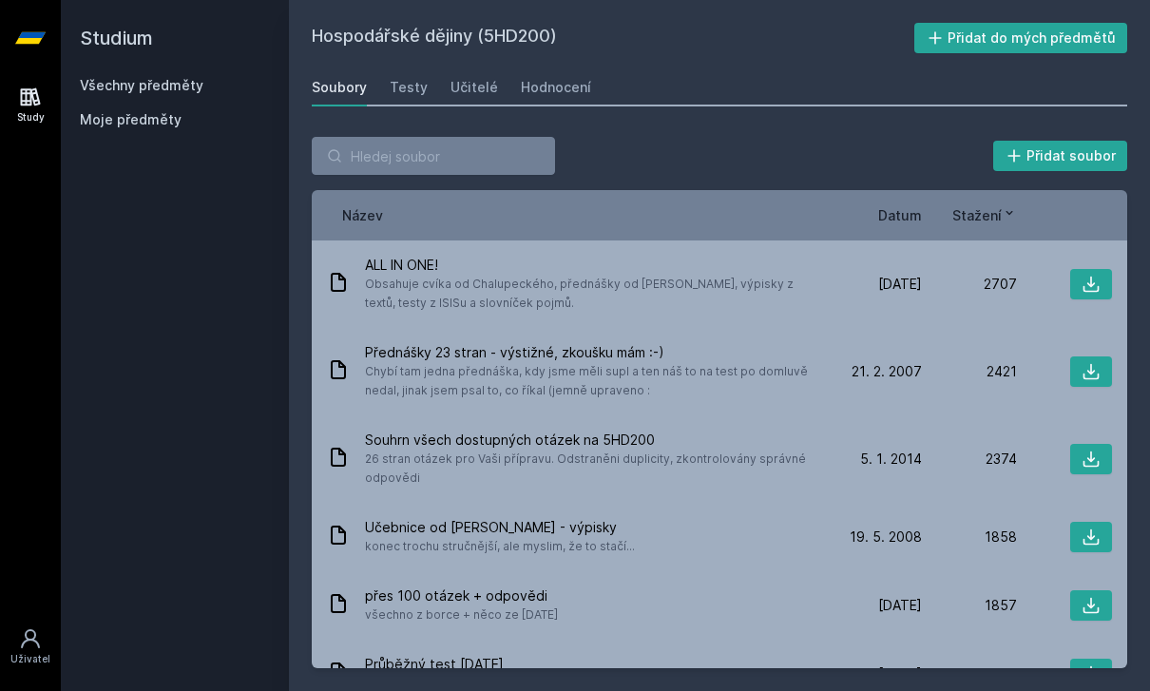
scroll to position [0, 0]
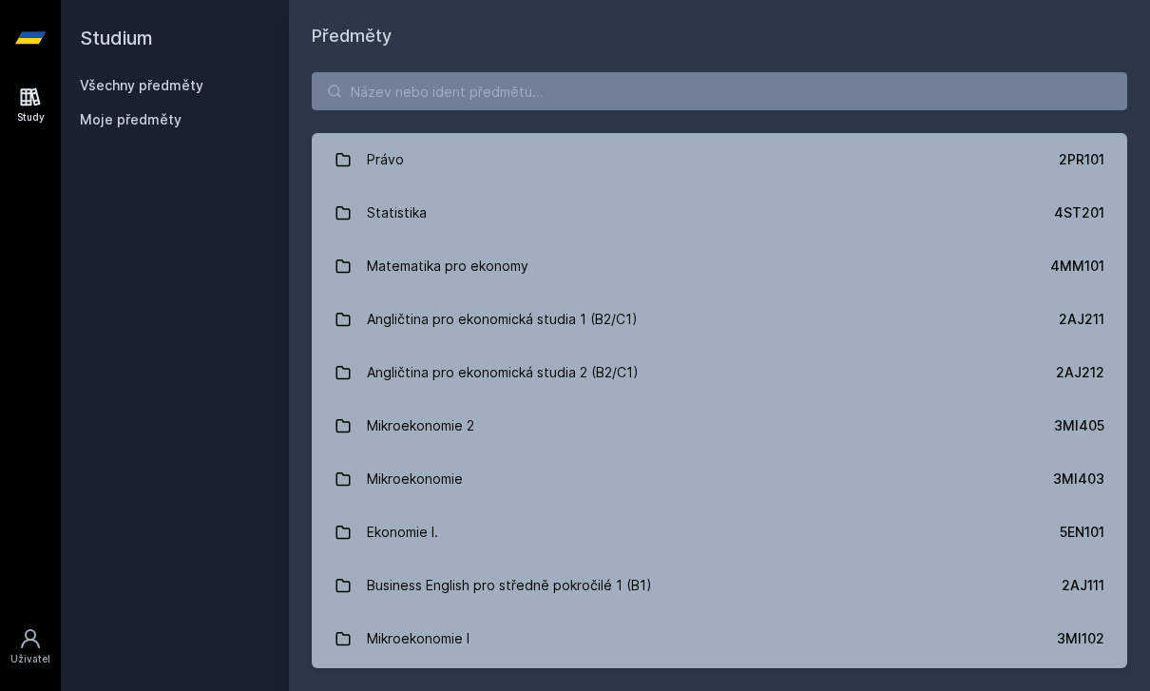
click at [130, 77] on link "Všechny předměty" at bounding box center [142, 85] width 124 height 16
click at [149, 110] on span "Moje předměty" at bounding box center [131, 119] width 102 height 19
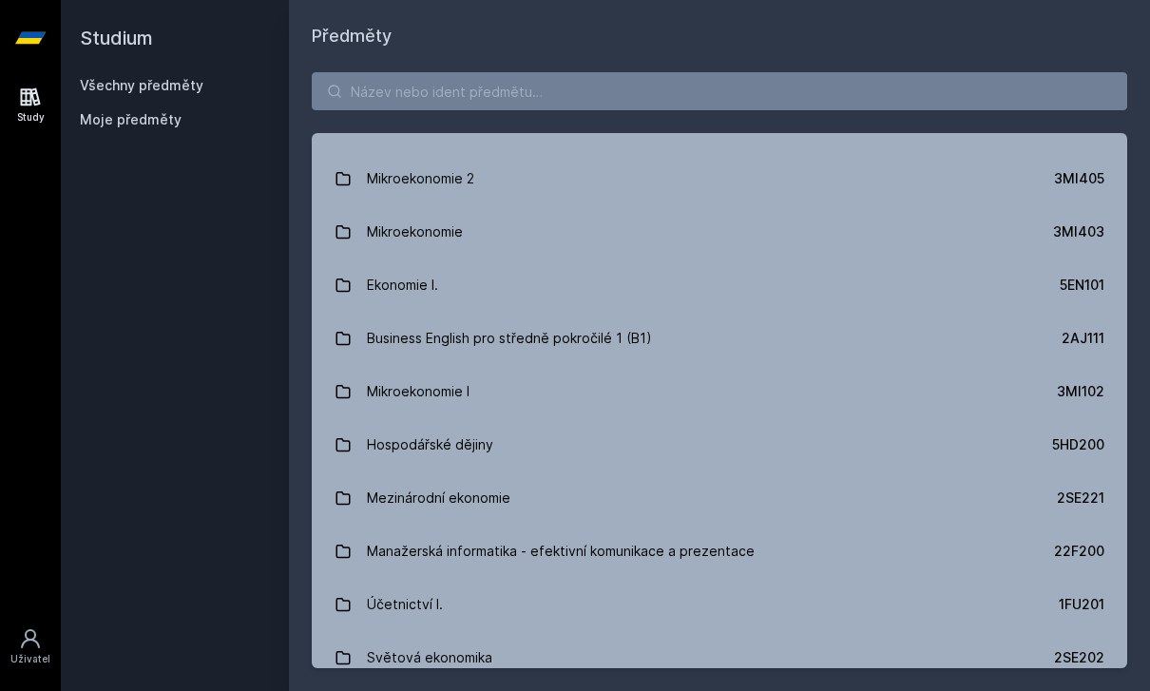
scroll to position [246, 0]
click at [622, 419] on link "Hospodářské dějiny 5HD200" at bounding box center [719, 445] width 815 height 53
